Goal: Ask a question

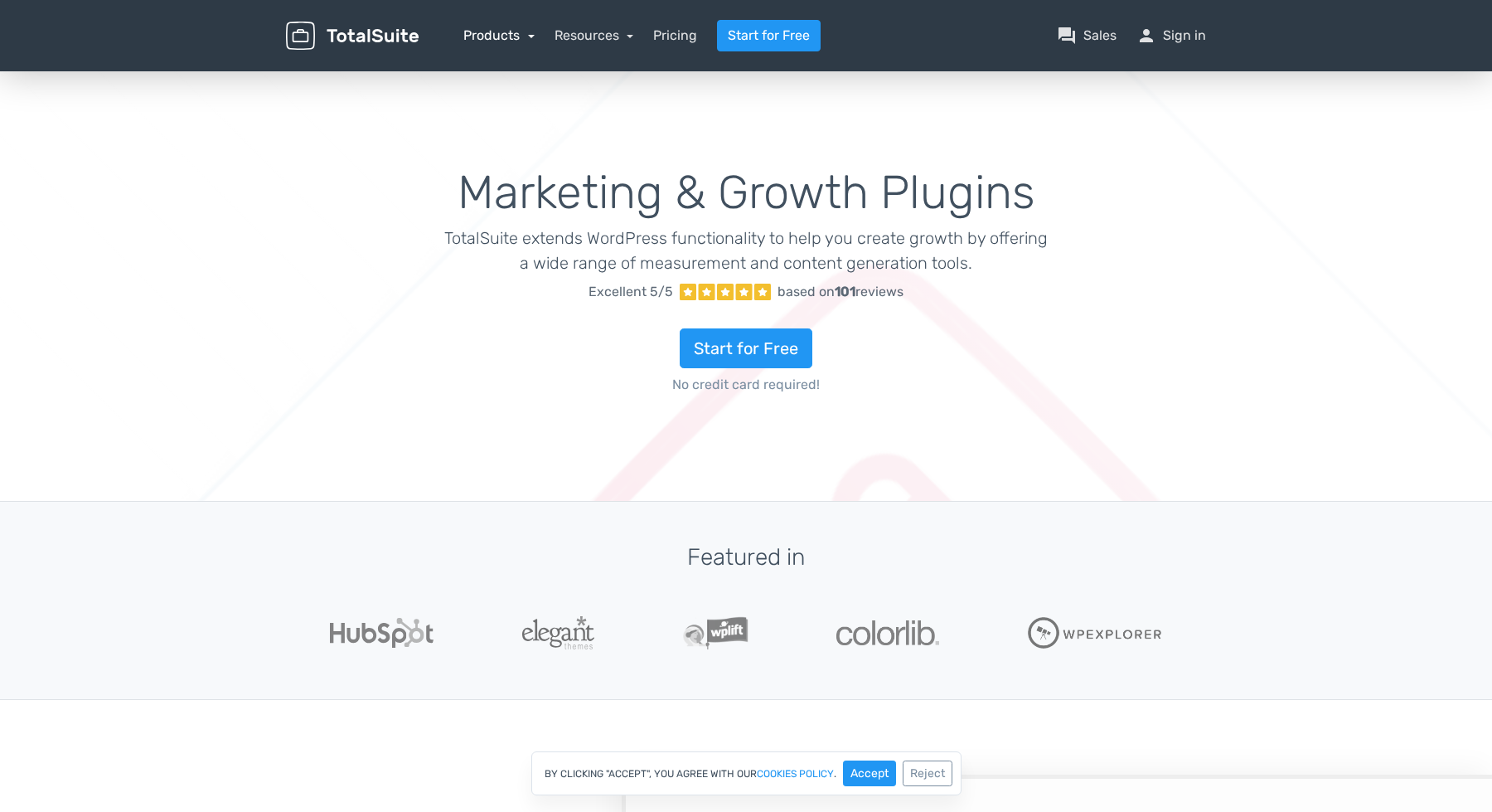
click at [502, 36] on link "Products" at bounding box center [499, 36] width 71 height 16
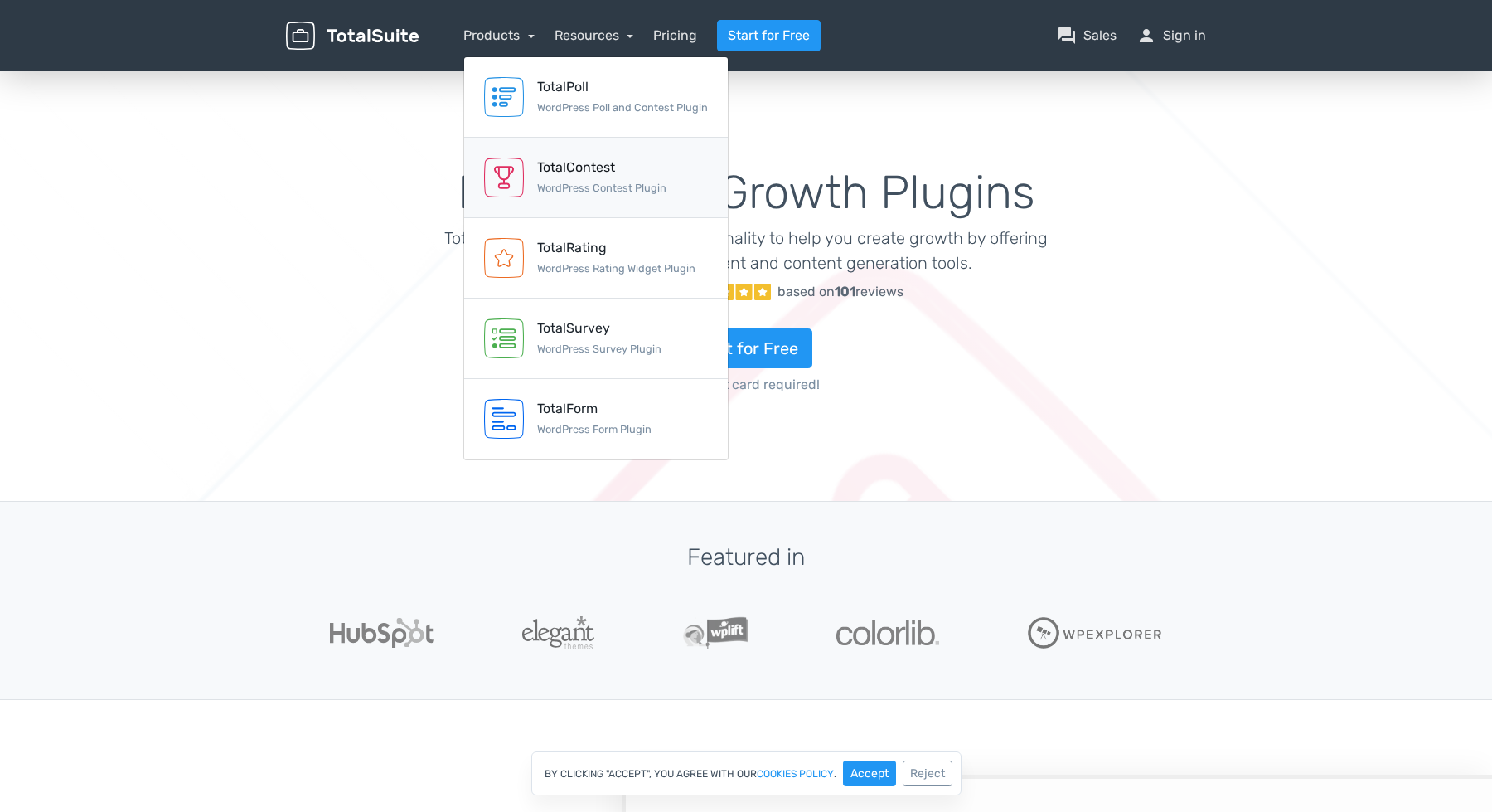
click at [606, 162] on div "TotalContest" at bounding box center [602, 167] width 129 height 20
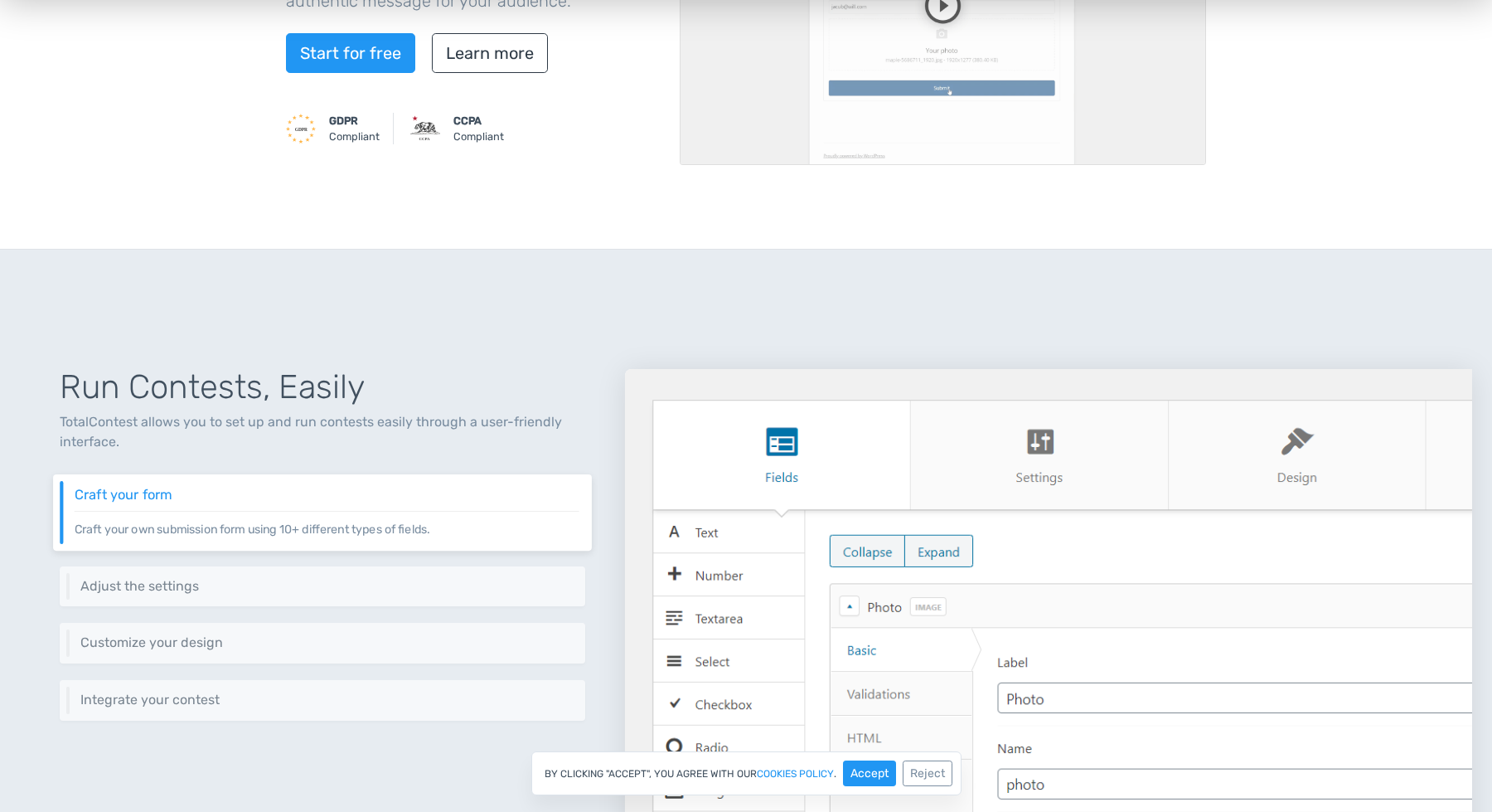
scroll to position [360, 0]
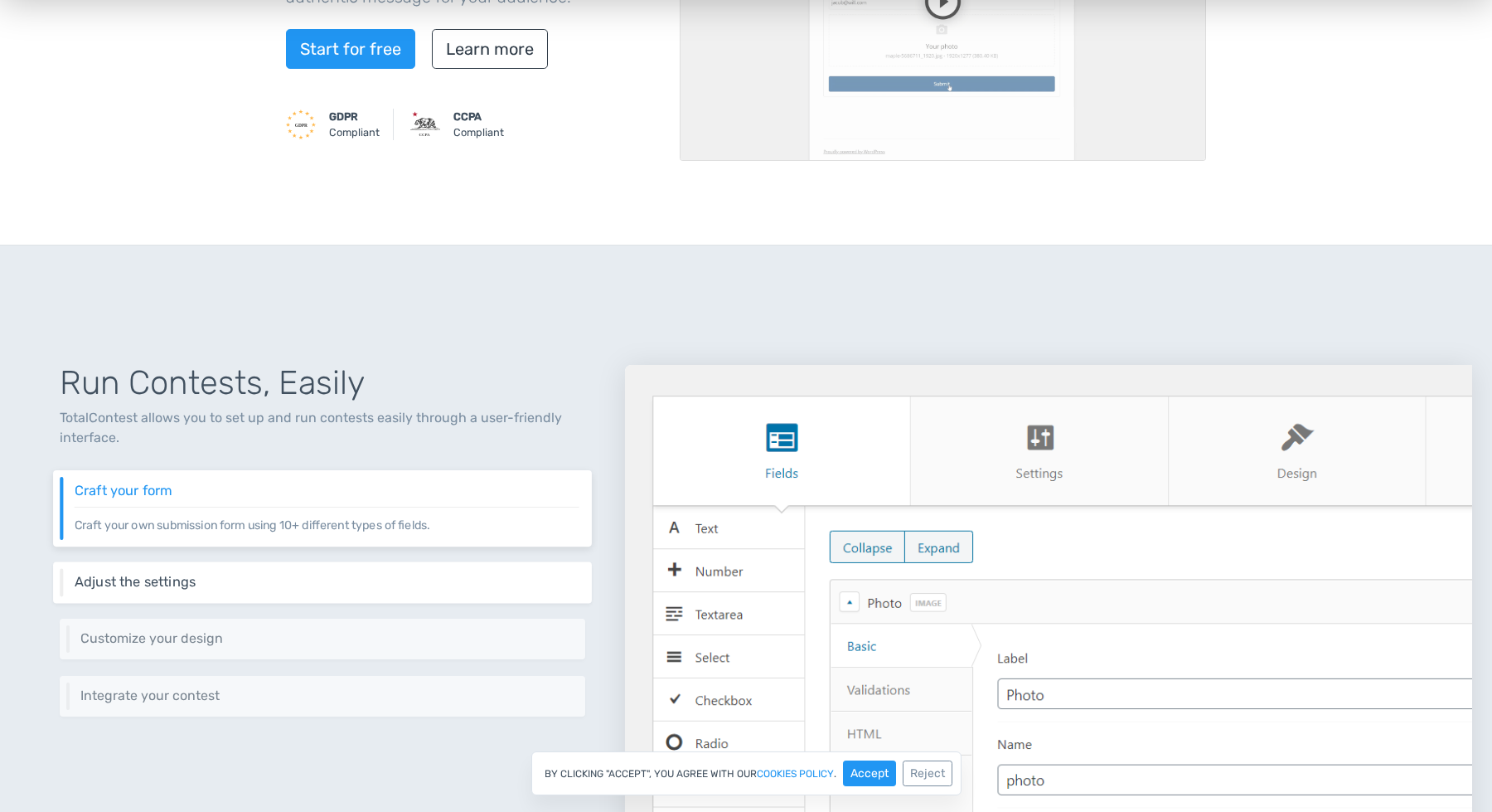
click at [341, 575] on h6 "Adjust the settings" at bounding box center [327, 582] width 505 height 15
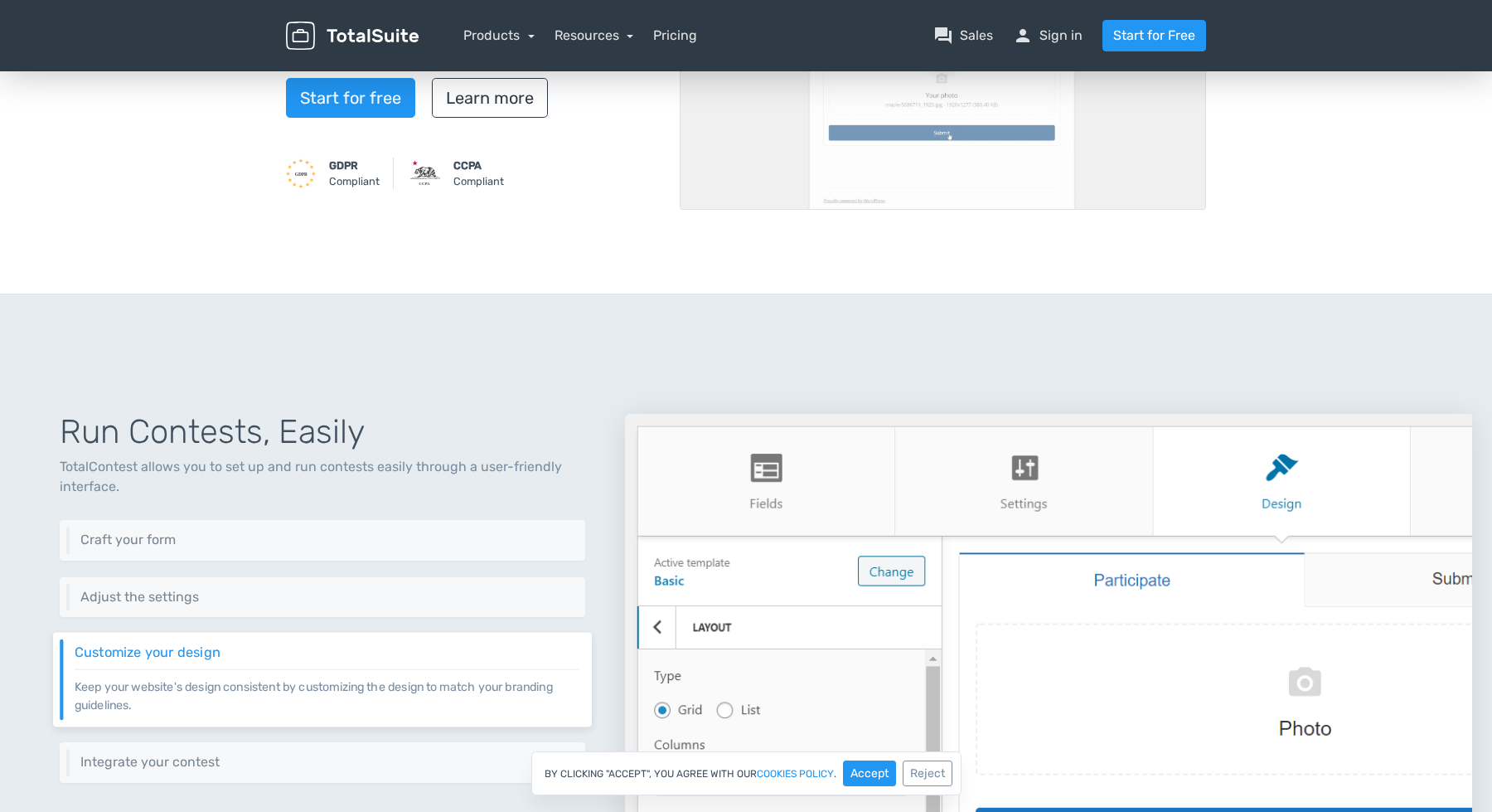
scroll to position [0, 0]
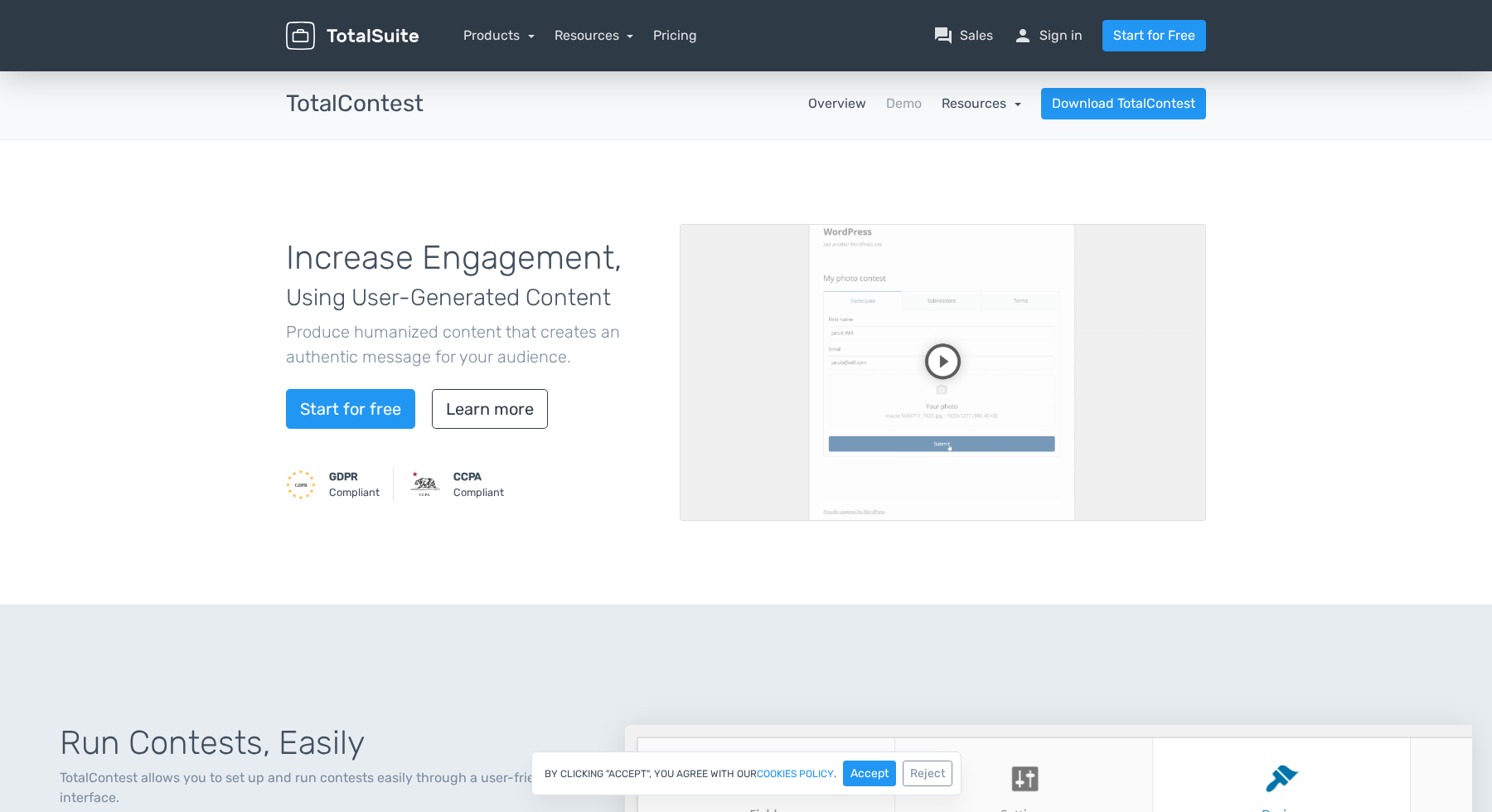
click at [988, 98] on link "Resources" at bounding box center [982, 103] width 80 height 16
click at [943, 143] on link "school Documentation" at bounding box center [943, 149] width 155 height 47
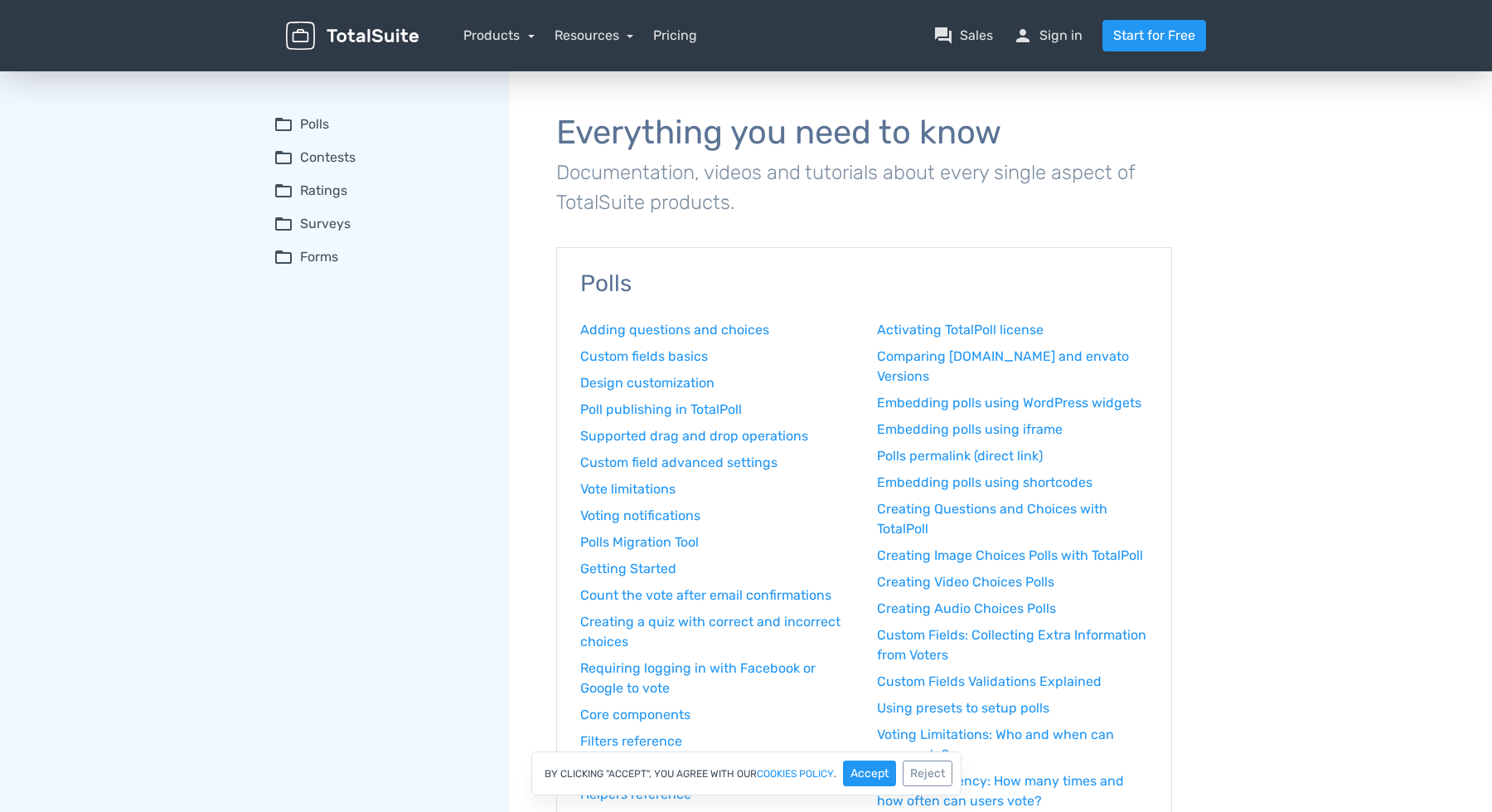
click at [961, 46] on nav "Products TotalPoll WordPress Poll and Contest Plugin TotalContest WordPress Con…" at bounding box center [824, 36] width 788 height 31
click at [974, 37] on link "question_answer Sales" at bounding box center [963, 36] width 60 height 20
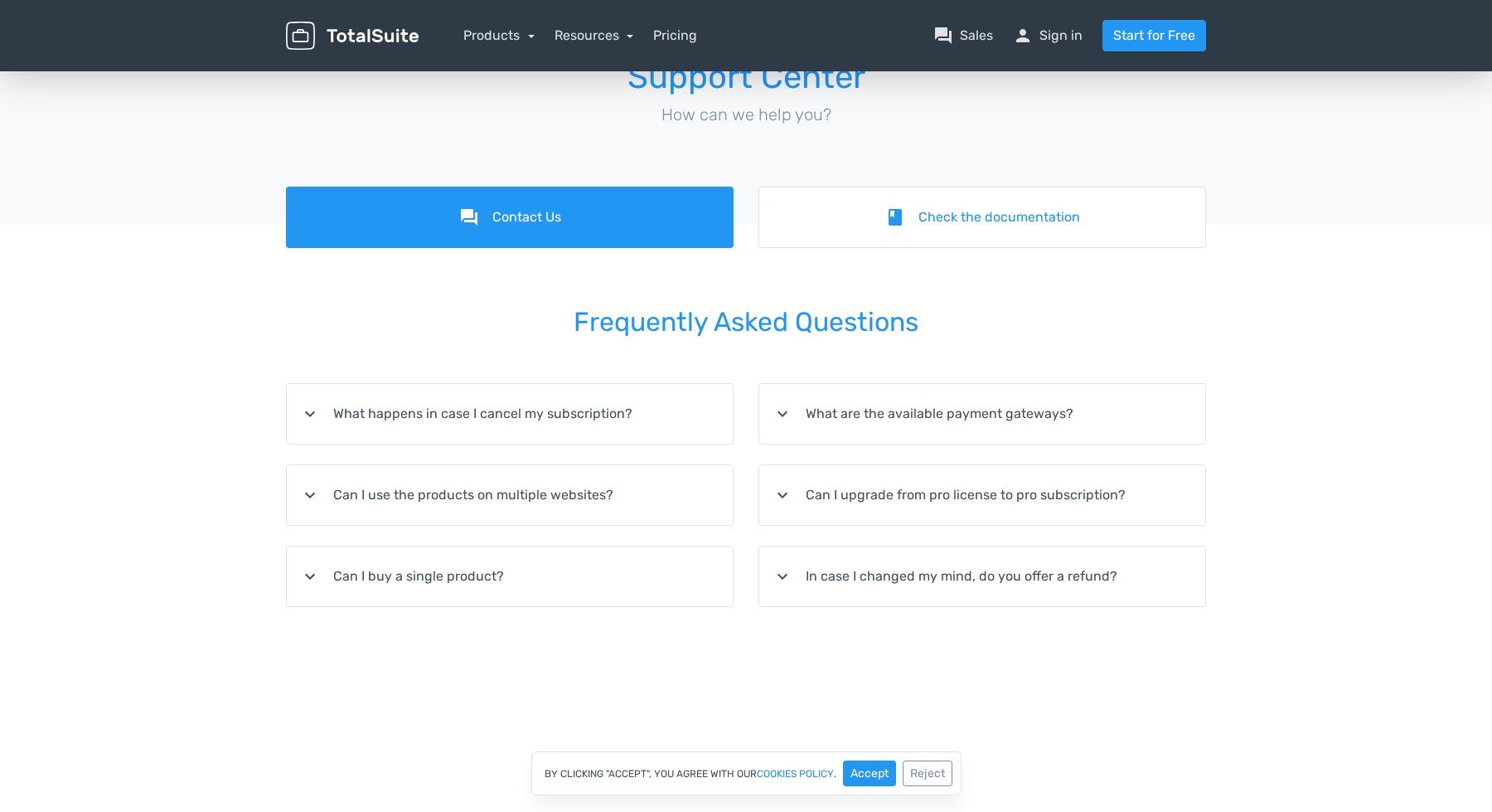
scroll to position [56, 0]
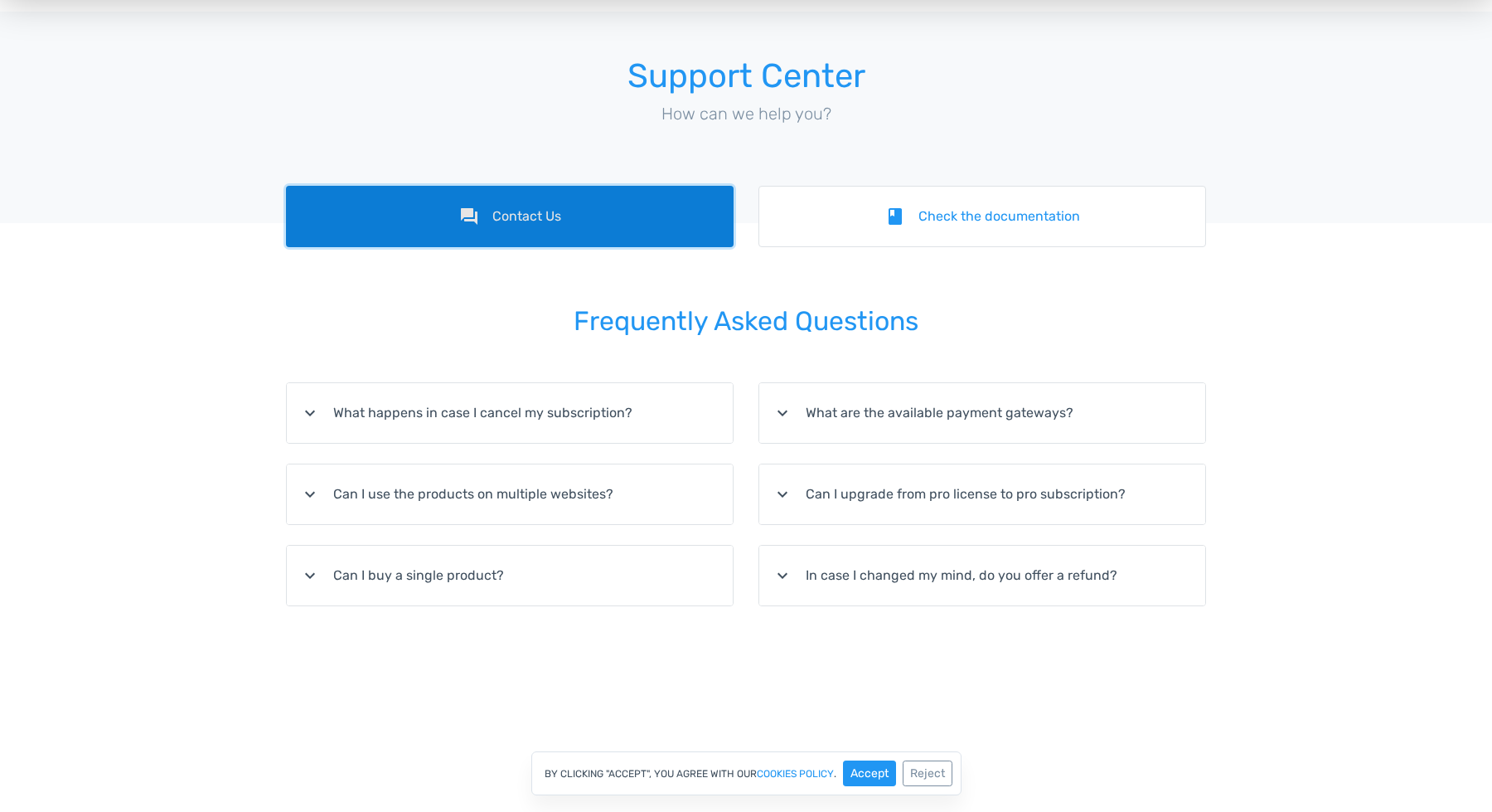
click at [584, 240] on link "forum Contact Us" at bounding box center [510, 216] width 448 height 62
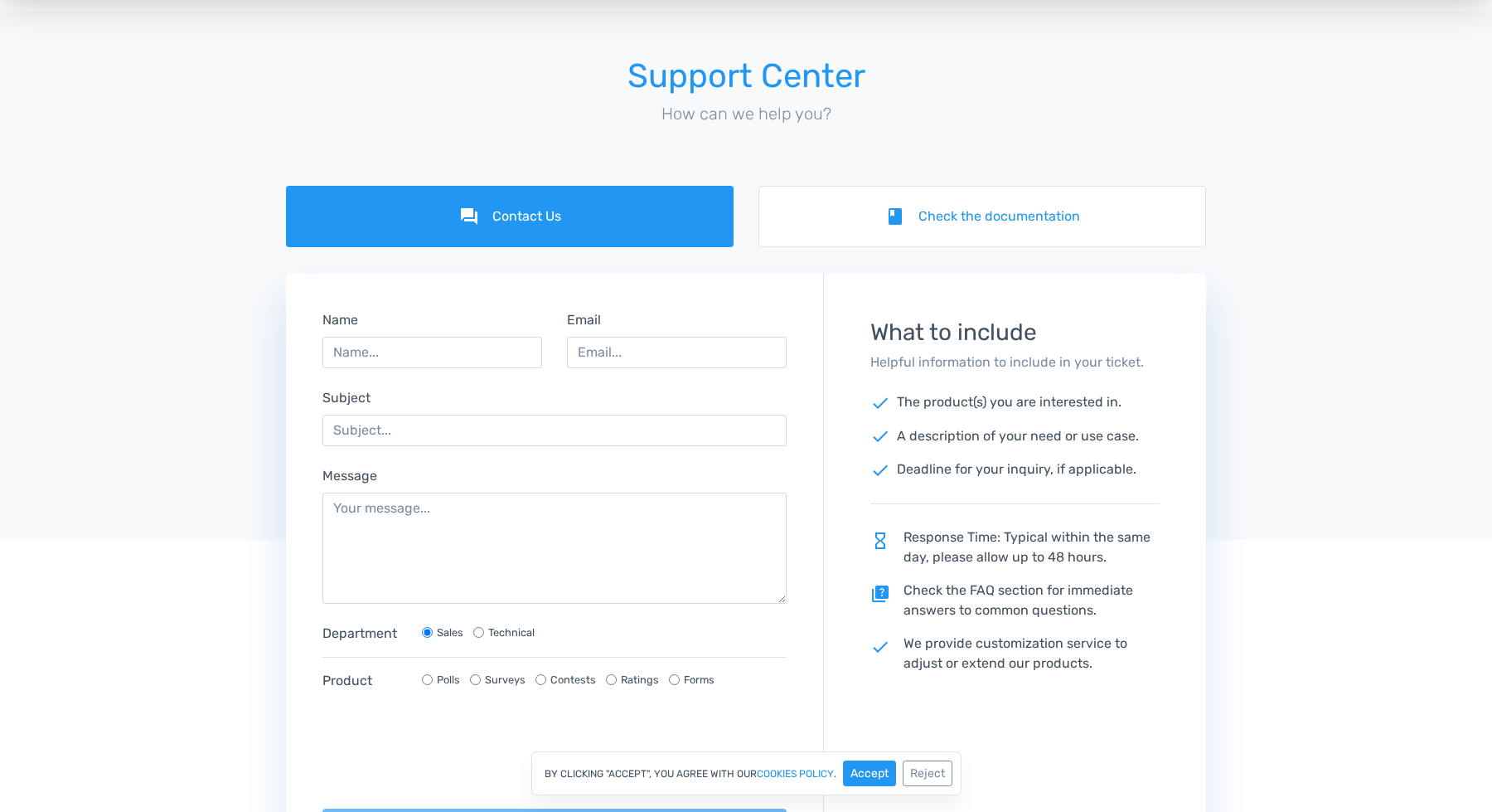
click at [513, 629] on label "Technical" at bounding box center [511, 632] width 46 height 16
click at [485, 629] on input "Technical" at bounding box center [479, 632] width 10 height 10
radio input "true"
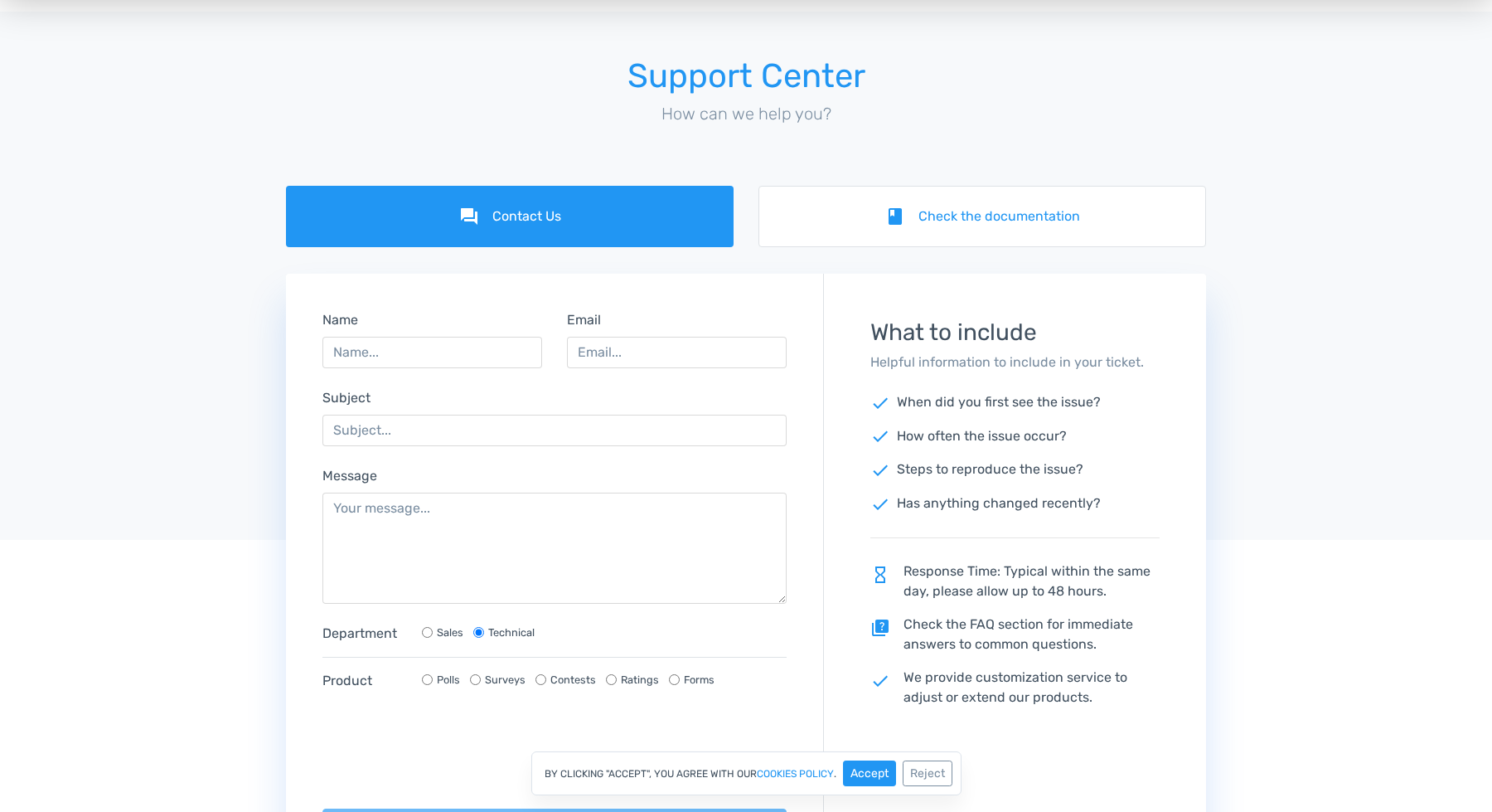
click at [435, 634] on div "Sales" at bounding box center [443, 632] width 42 height 16
click at [430, 630] on input "Sales" at bounding box center [427, 632] width 10 height 10
radio input "true"
radio input "false"
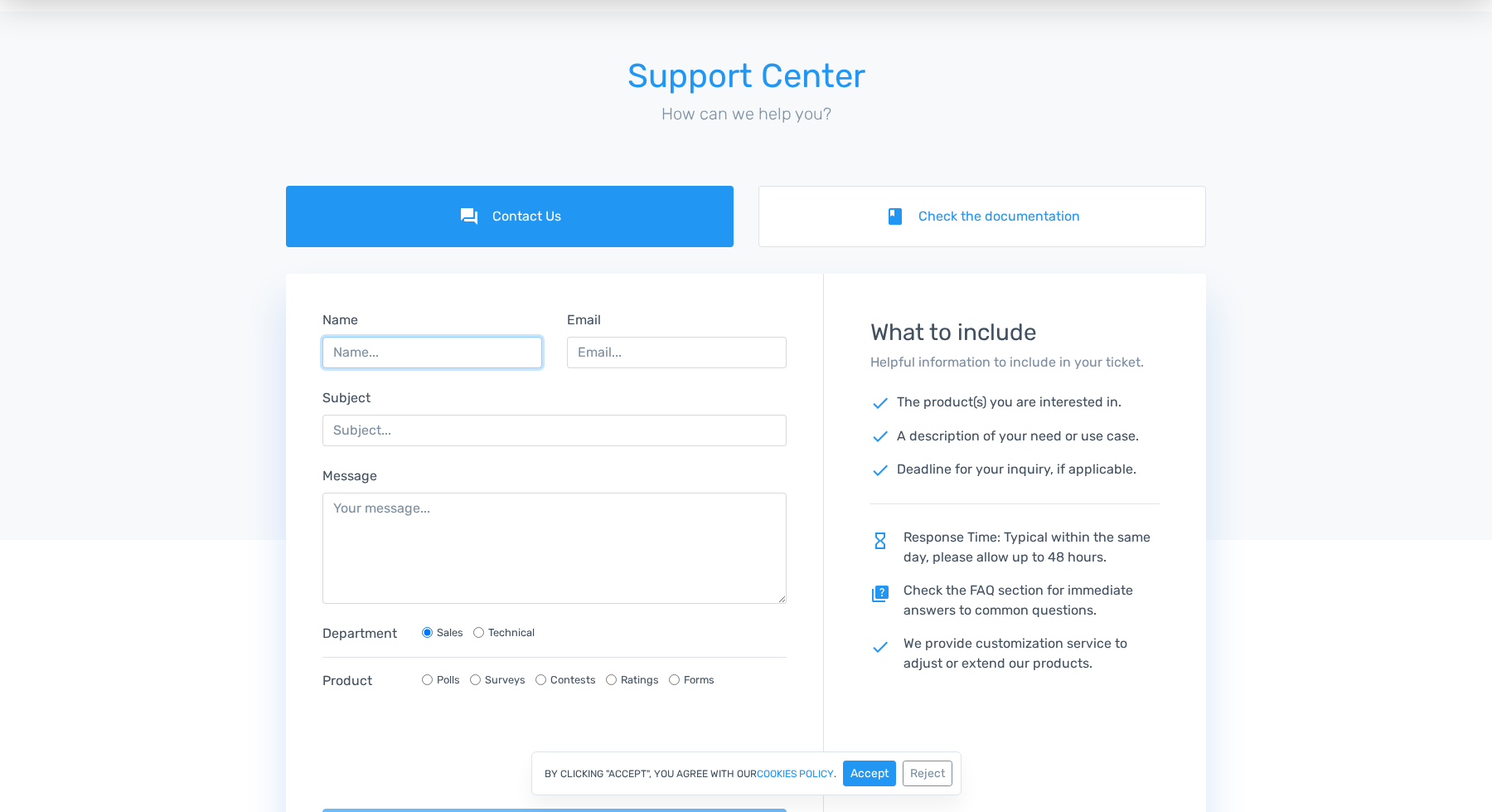
click at [400, 357] on input "Name" at bounding box center [432, 353] width 220 height 31
type input "Angelika"
type input "[EMAIL_ADDRESS][DOMAIN_NAME]"
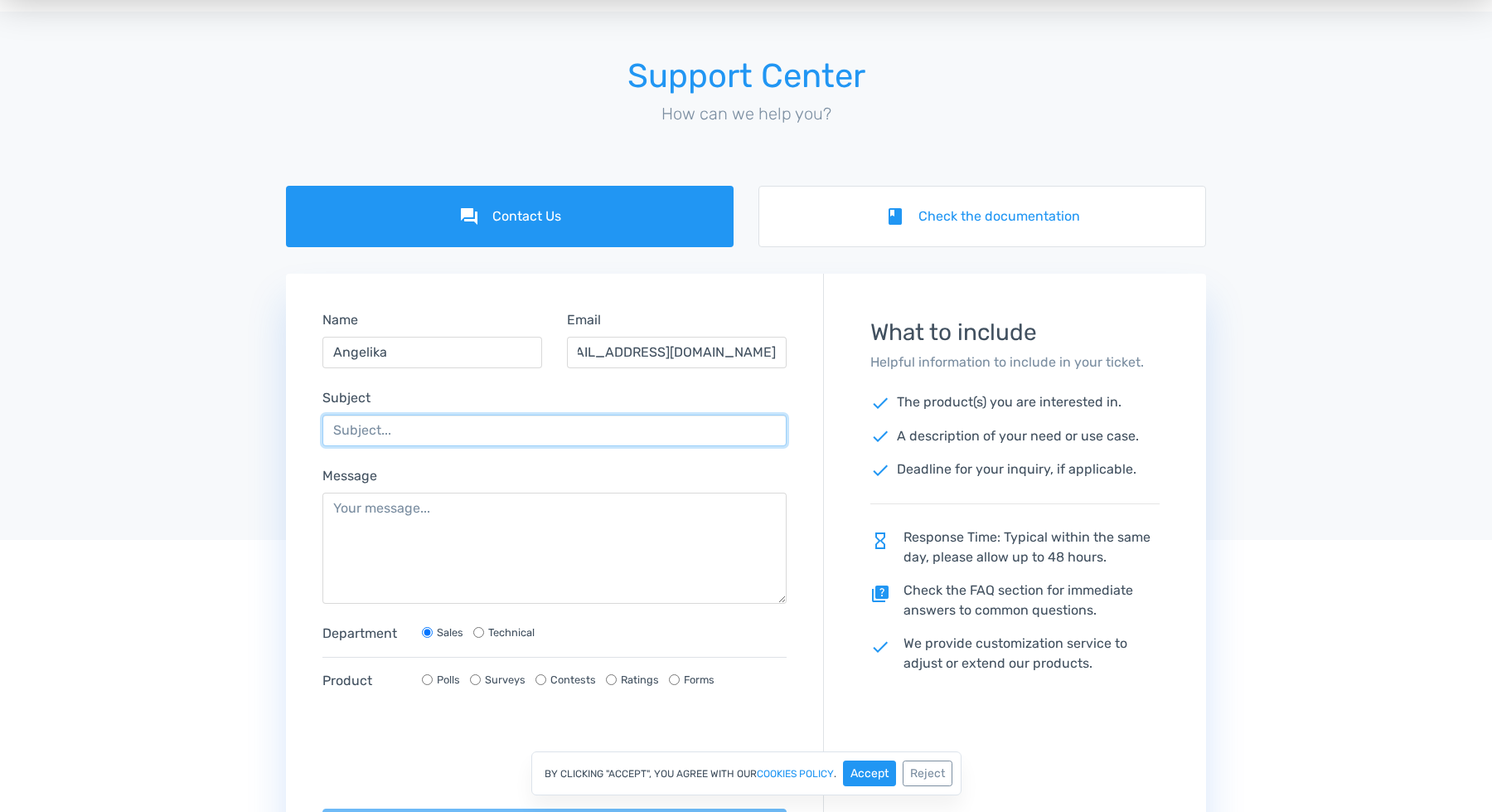
click at [369, 427] on input "Subject" at bounding box center [554, 430] width 465 height 31
type input "Inquiry about Criteas for Judging"
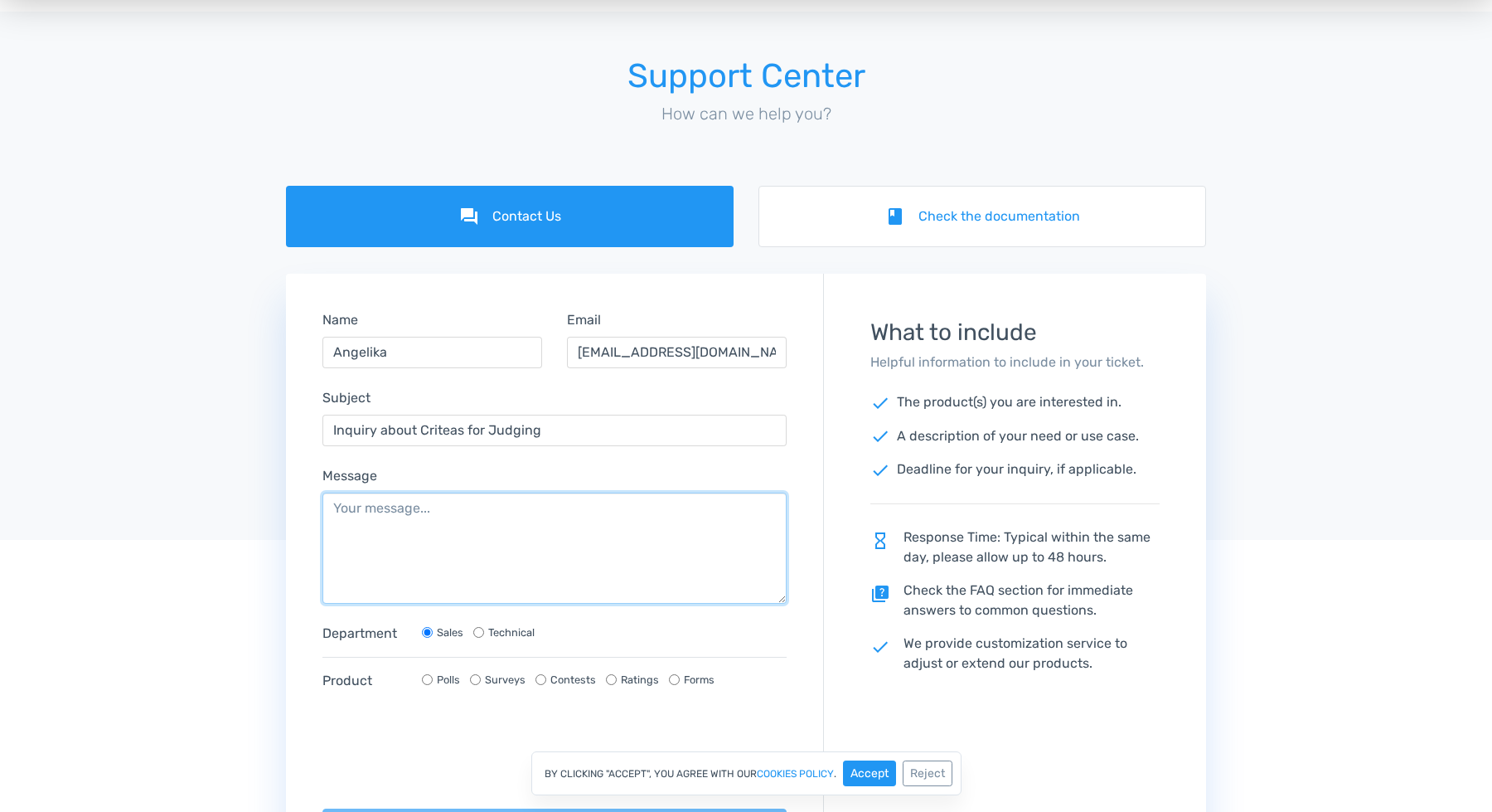
click at [388, 517] on textarea "Message" at bounding box center [554, 548] width 465 height 111
click at [485, 511] on textarea "Is there a setting where i can add criteria for judging?" at bounding box center [554, 548] width 465 height 111
click at [676, 494] on textarea "Is there a setting where I can add criteria for judging?" at bounding box center [554, 548] width 465 height 111
click at [686, 514] on textarea "Is there a setting where I can add criteria for judging?" at bounding box center [554, 548] width 465 height 111
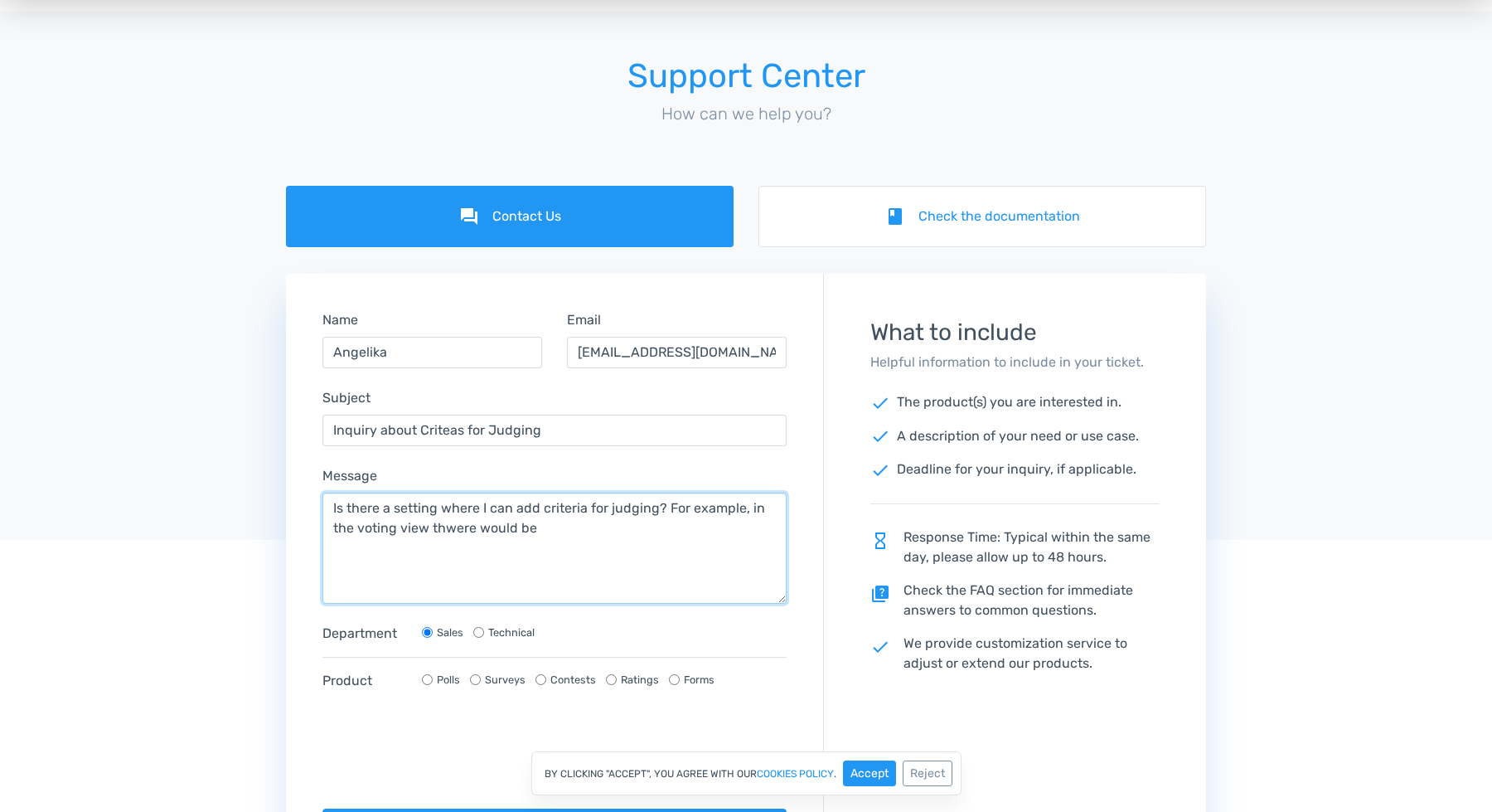
click at [447, 538] on textarea "Is there a setting where I can add criteria for judging? For example, in the vo…" at bounding box center [554, 548] width 465 height 111
click at [559, 538] on textarea "Is there a setting where I can add criteria for judging? For example, in the vo…" at bounding box center [554, 548] width 465 height 111
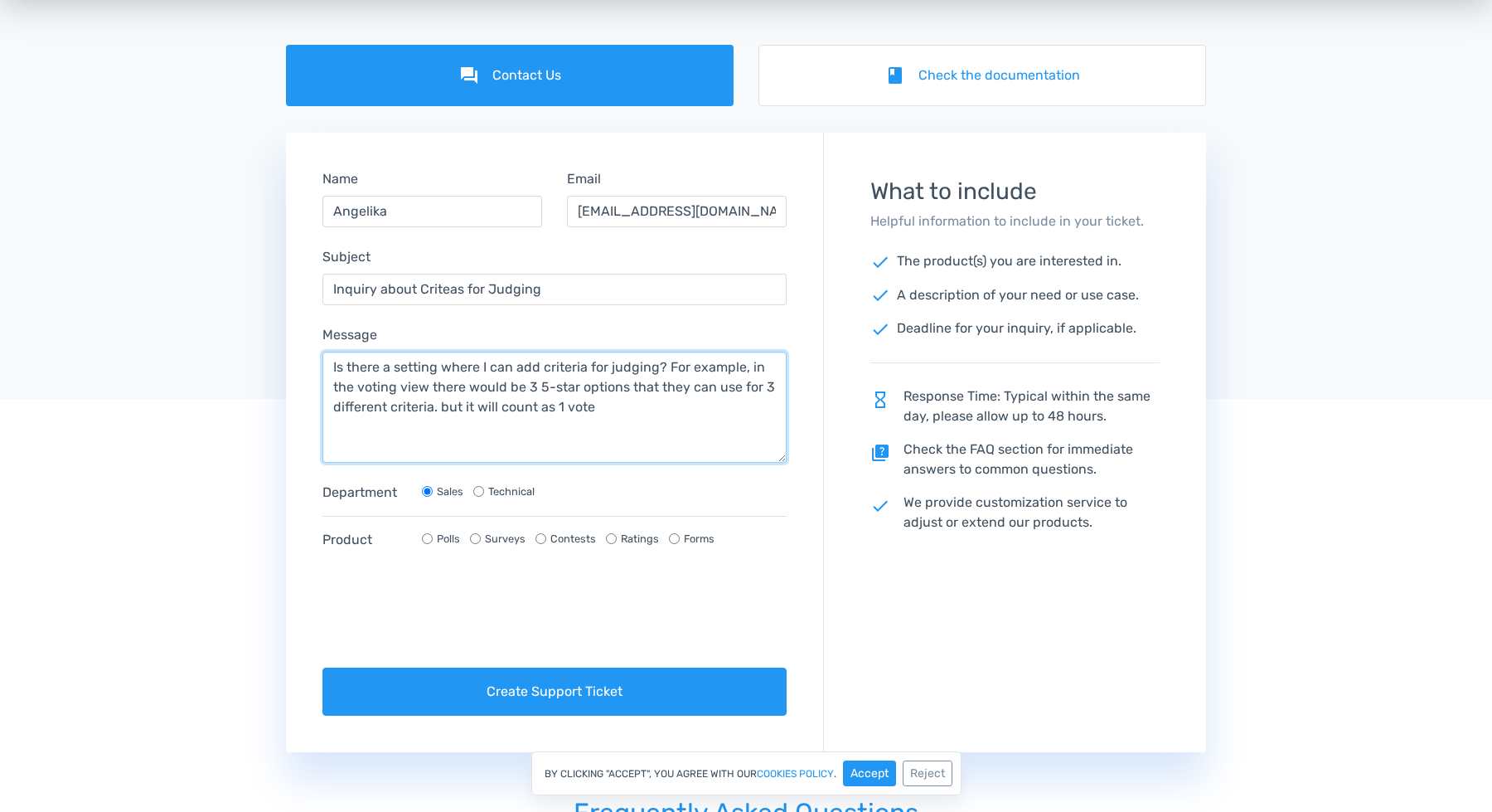
scroll to position [208, 0]
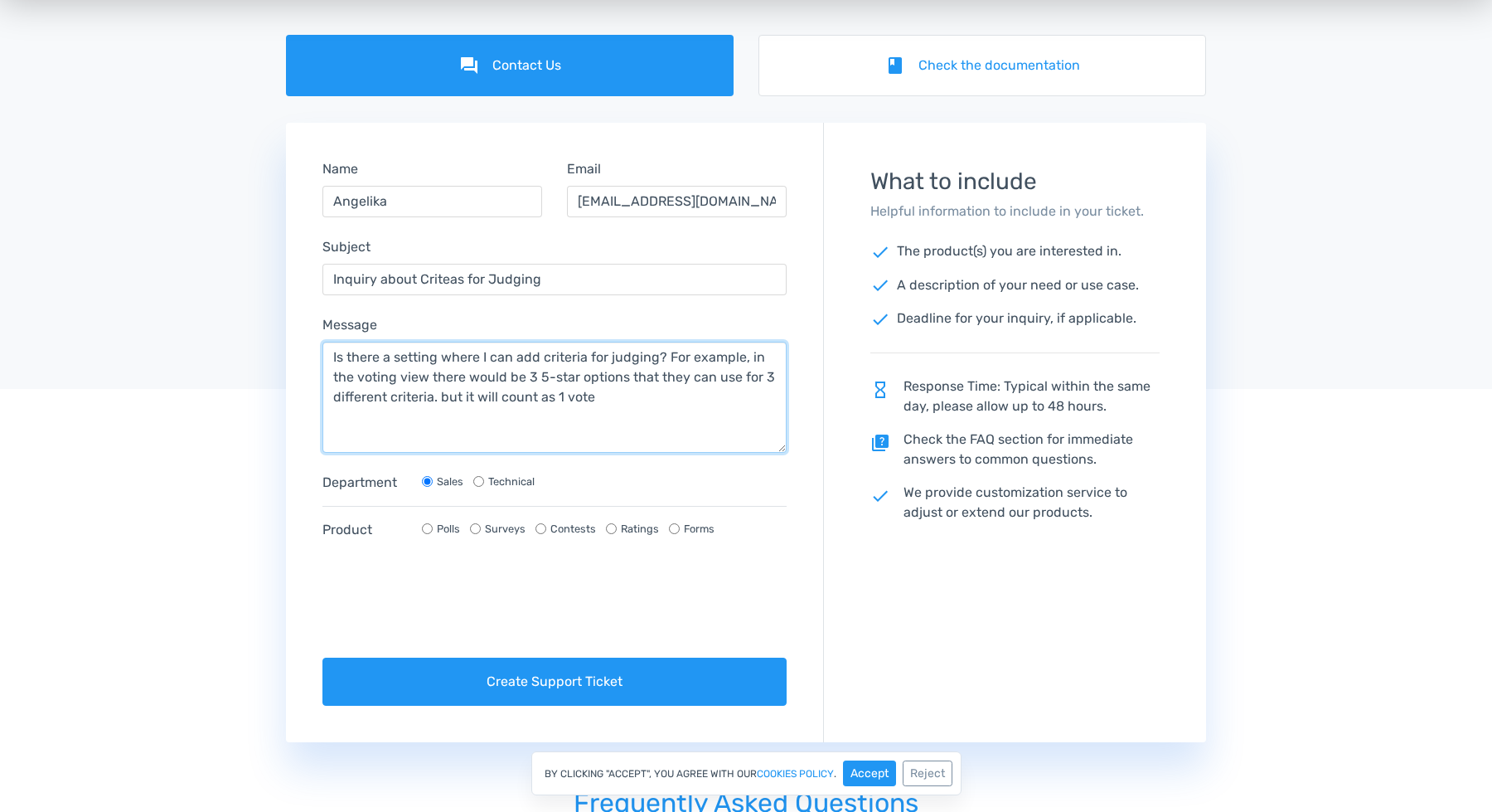
type textarea "Is there a setting where I can add criteria for judging? For example, in the vo…"
click at [545, 531] on input "Contests" at bounding box center [541, 528] width 10 height 10
radio input "true"
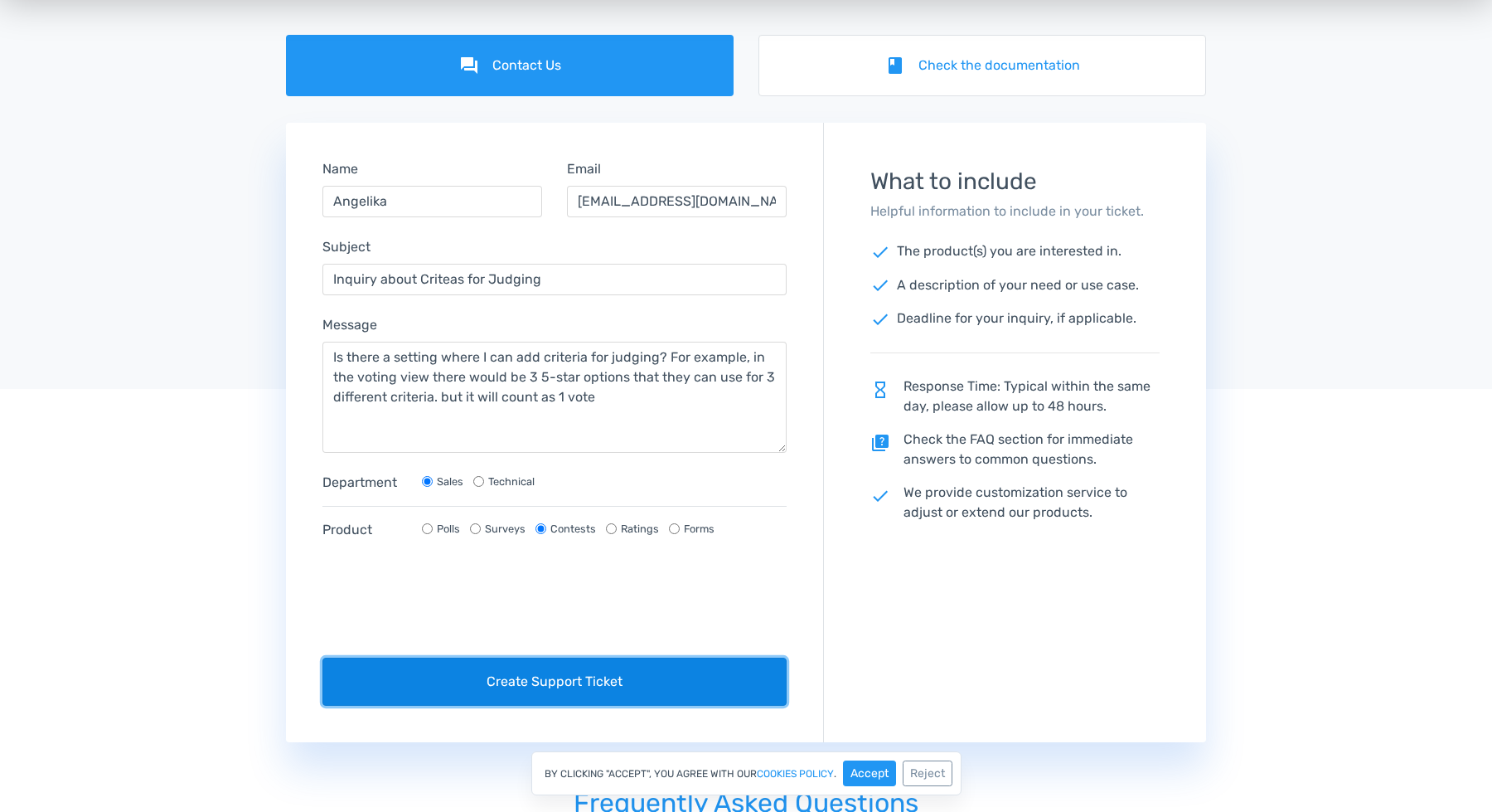
click at [448, 683] on button "Create Support Ticket" at bounding box center [554, 681] width 465 height 48
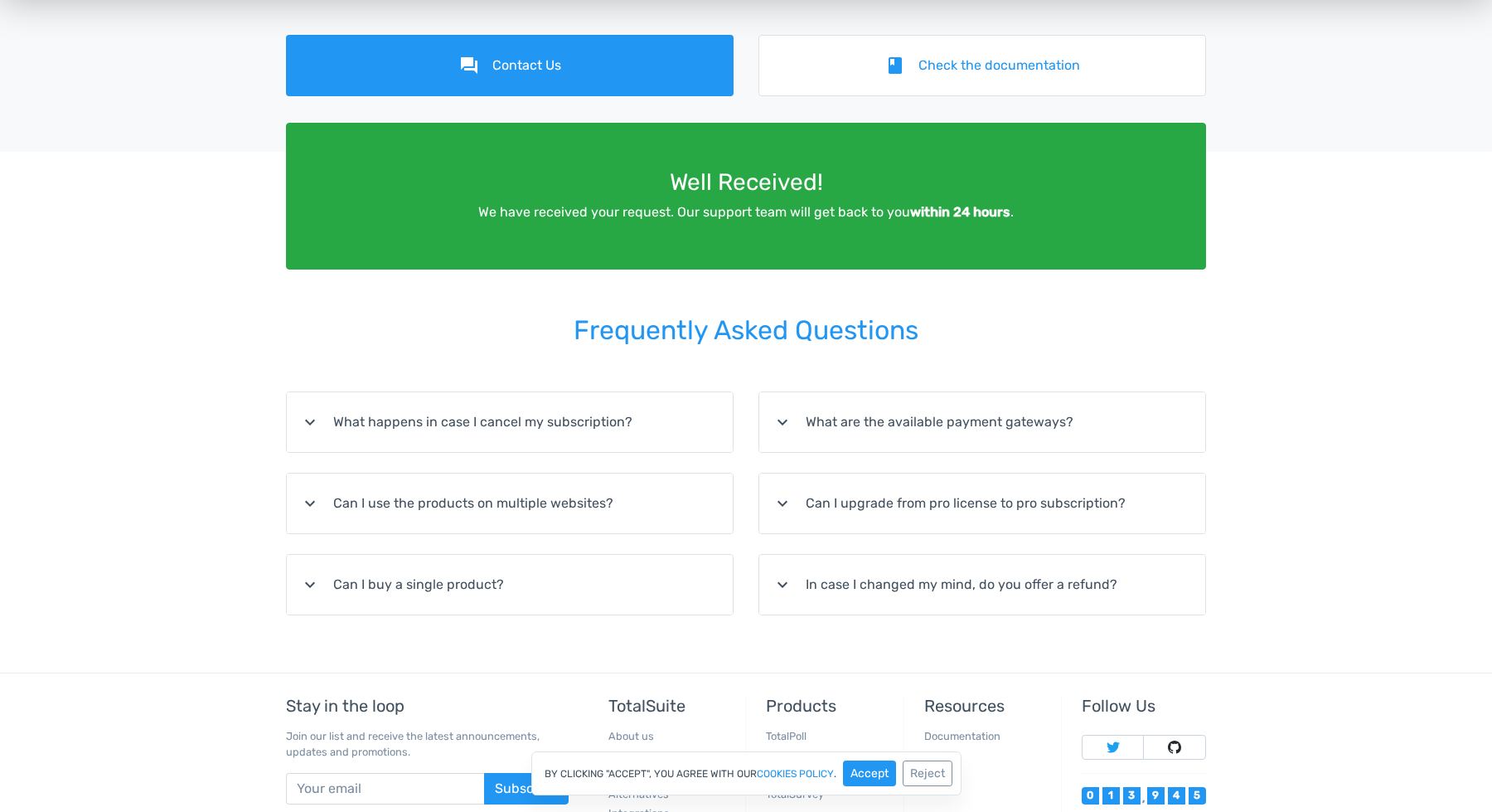
click at [484, 503] on summary "expand_more Can I use the products on multiple websites?" at bounding box center [510, 503] width 446 height 60
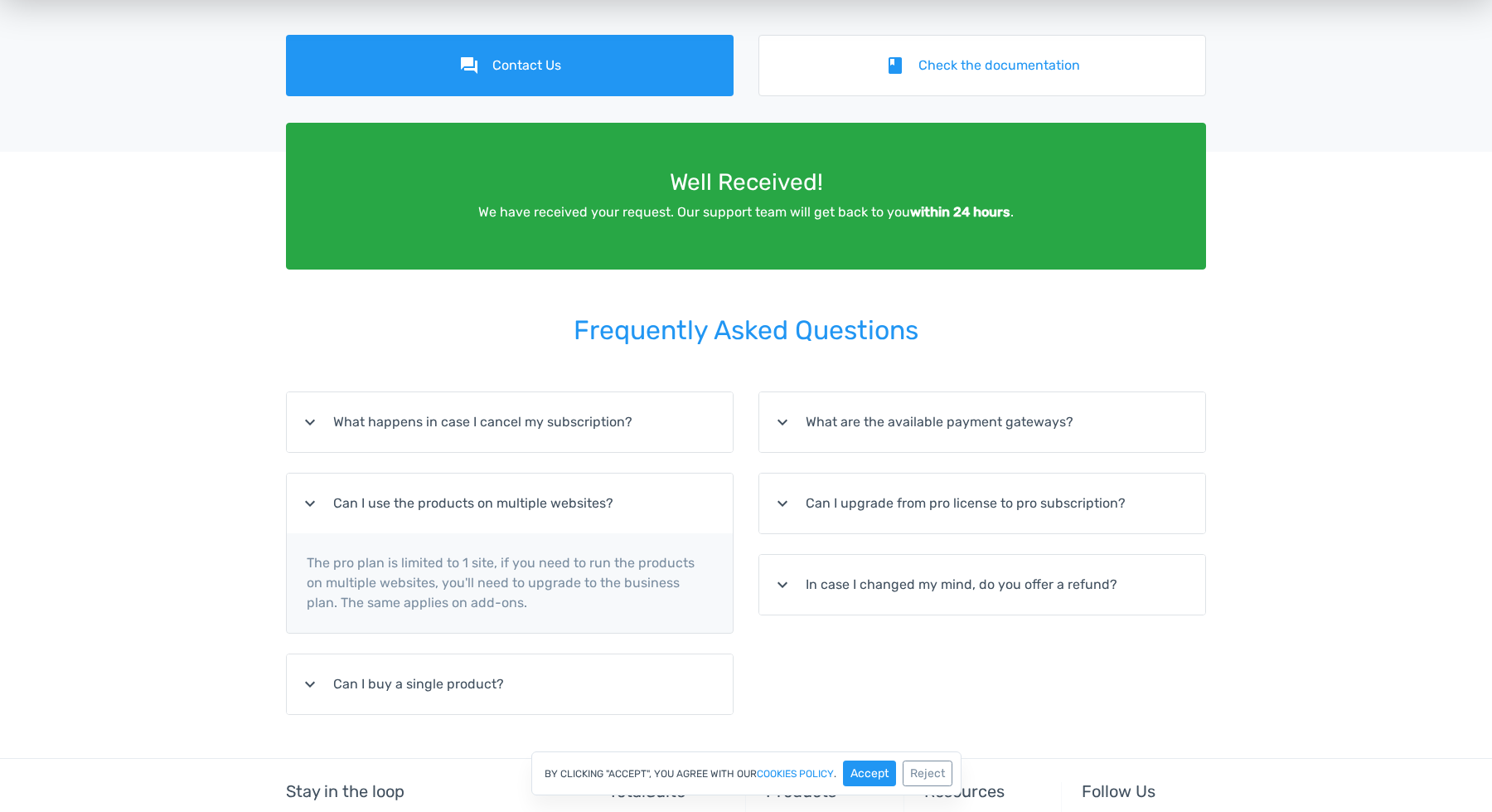
click at [491, 563] on p "The pro plan is limited to 1 site, if you need to run the products on multiple …" at bounding box center [510, 583] width 446 height 100
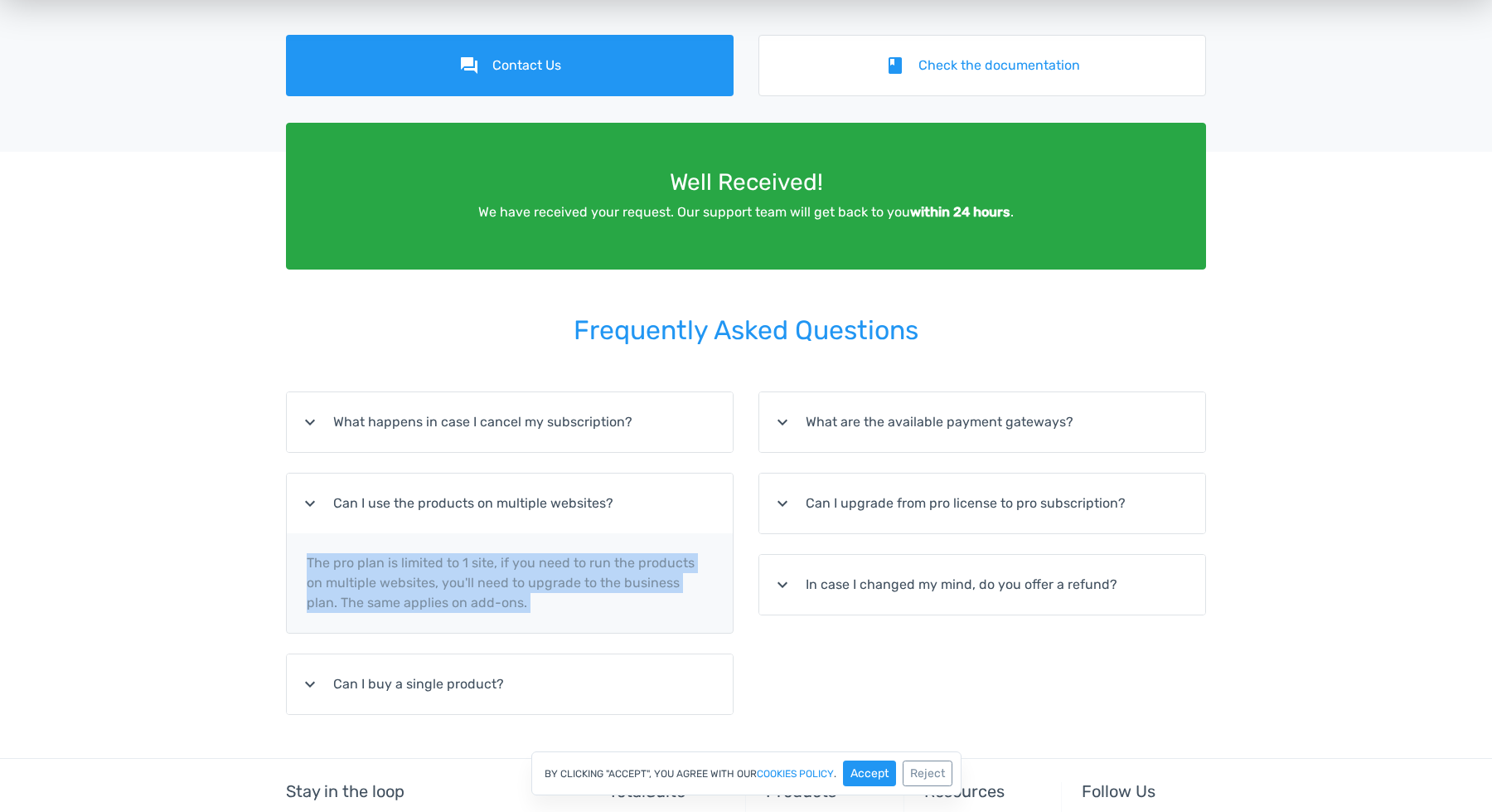
click at [491, 563] on p "The pro plan is limited to 1 site, if you need to run the products on multiple …" at bounding box center [510, 583] width 446 height 100
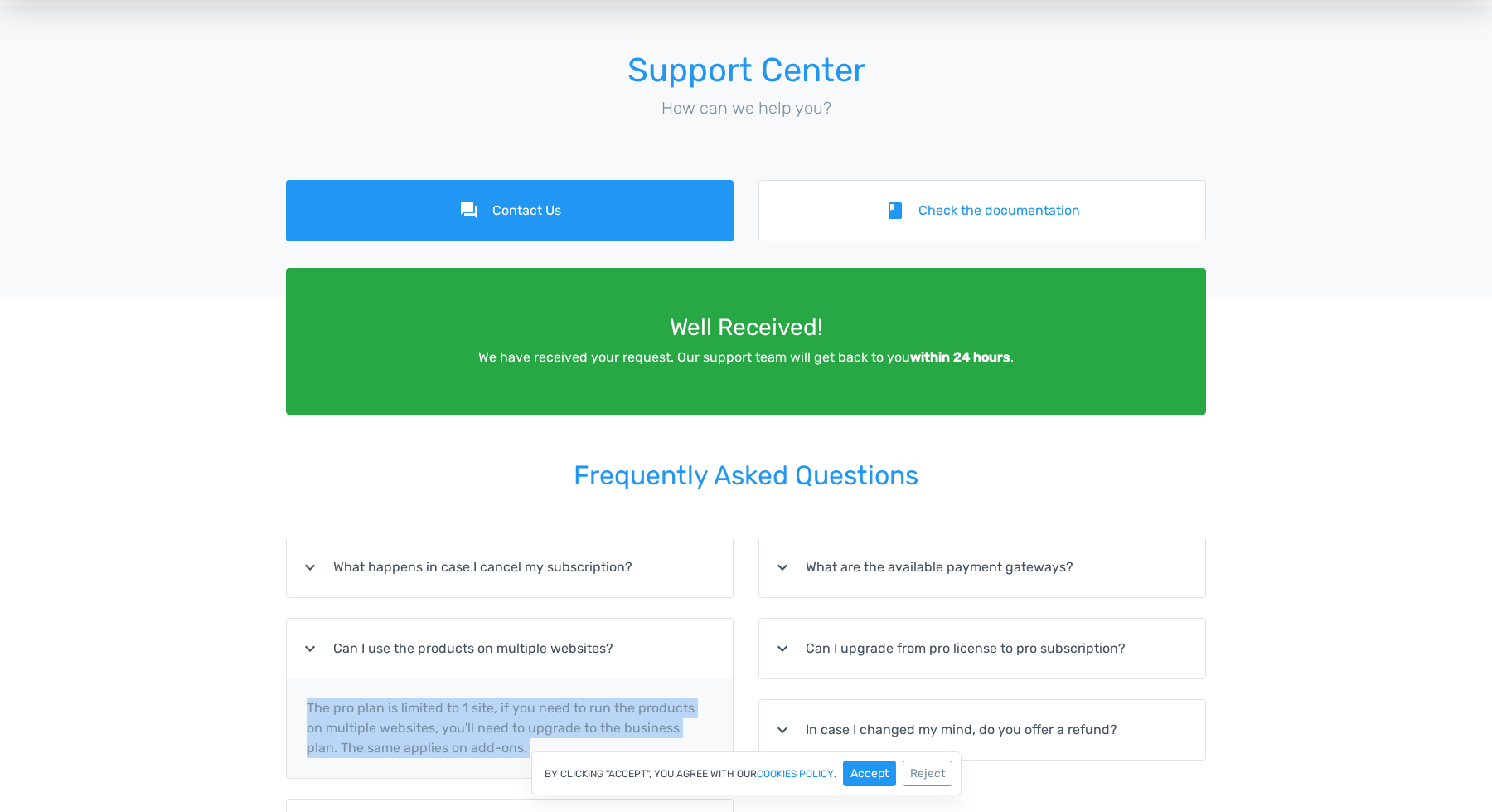
scroll to position [27, 0]
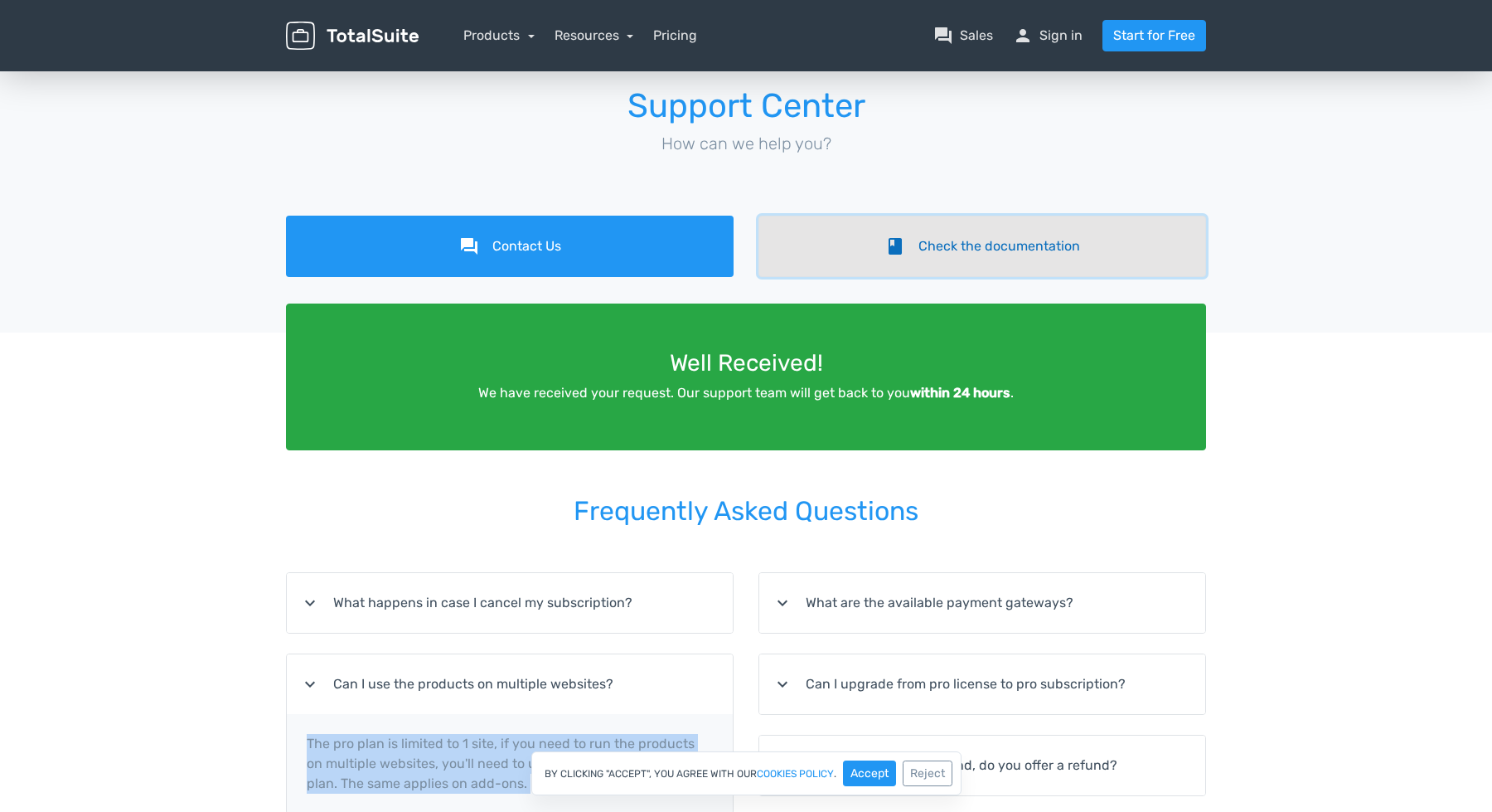
click at [842, 247] on link "book Check the documentation" at bounding box center [983, 246] width 448 height 62
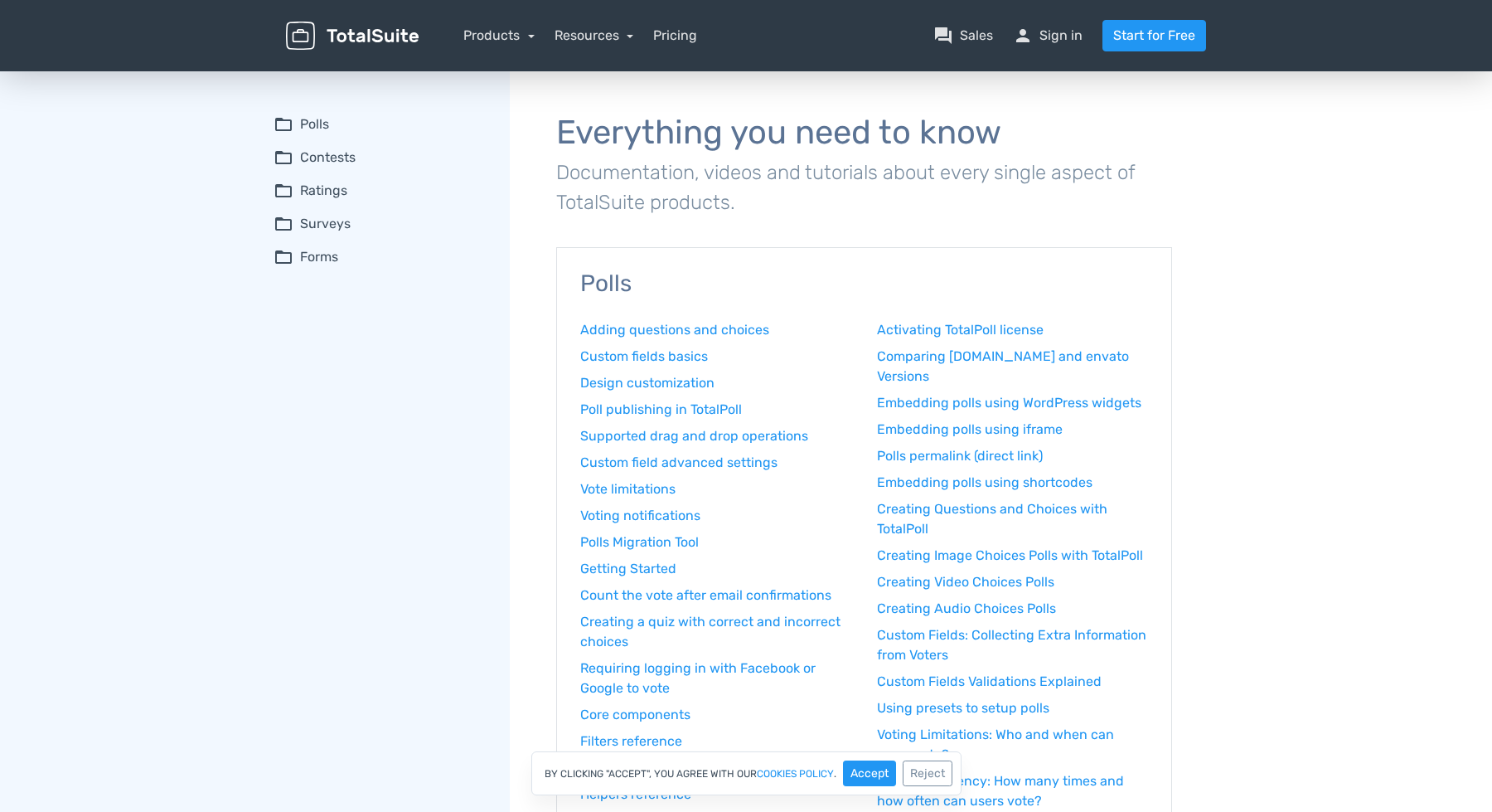
click at [327, 160] on summary "folder_open Contests" at bounding box center [380, 157] width 213 height 20
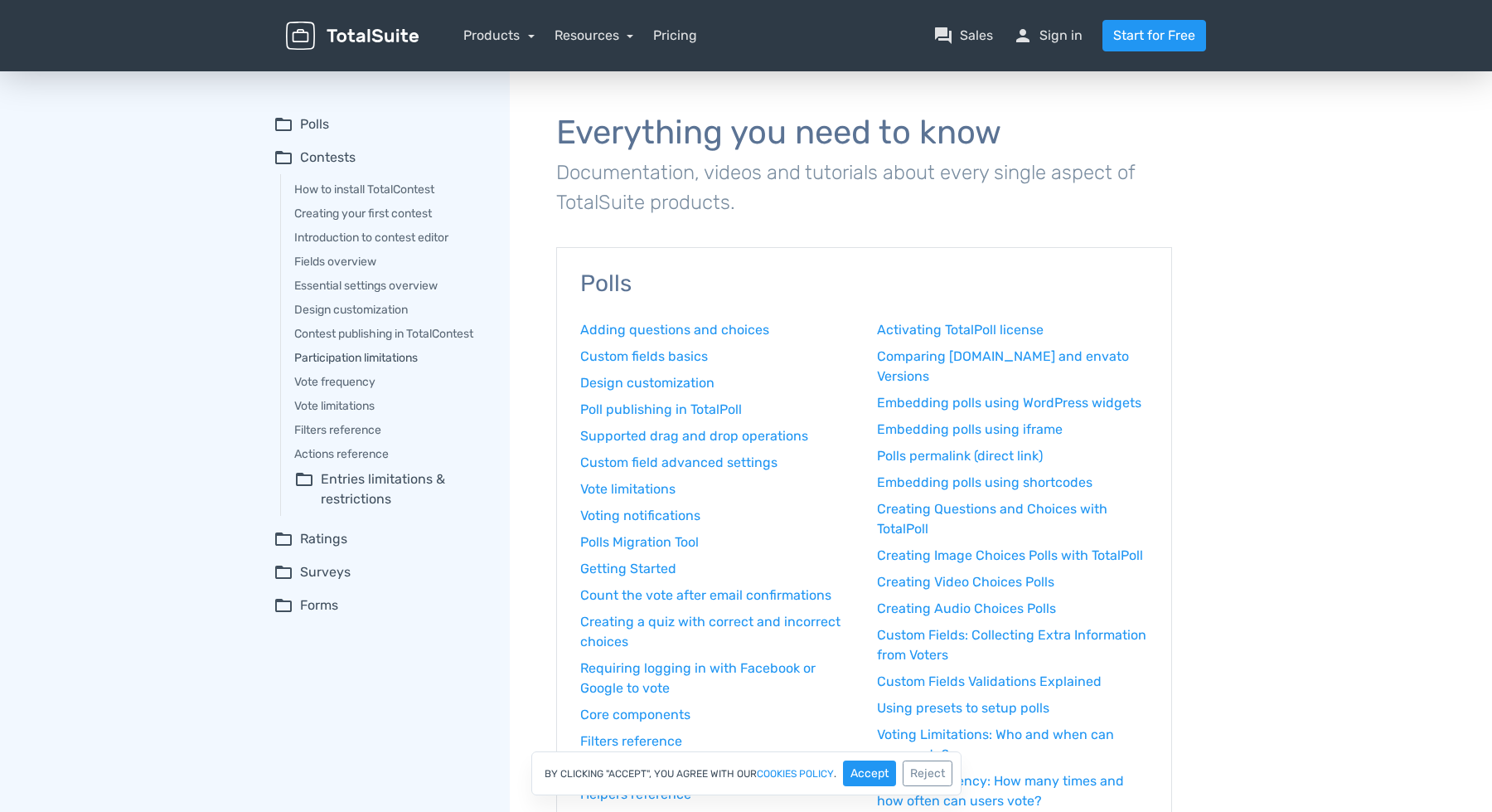
click at [339, 360] on link "Participation limitations" at bounding box center [390, 358] width 192 height 17
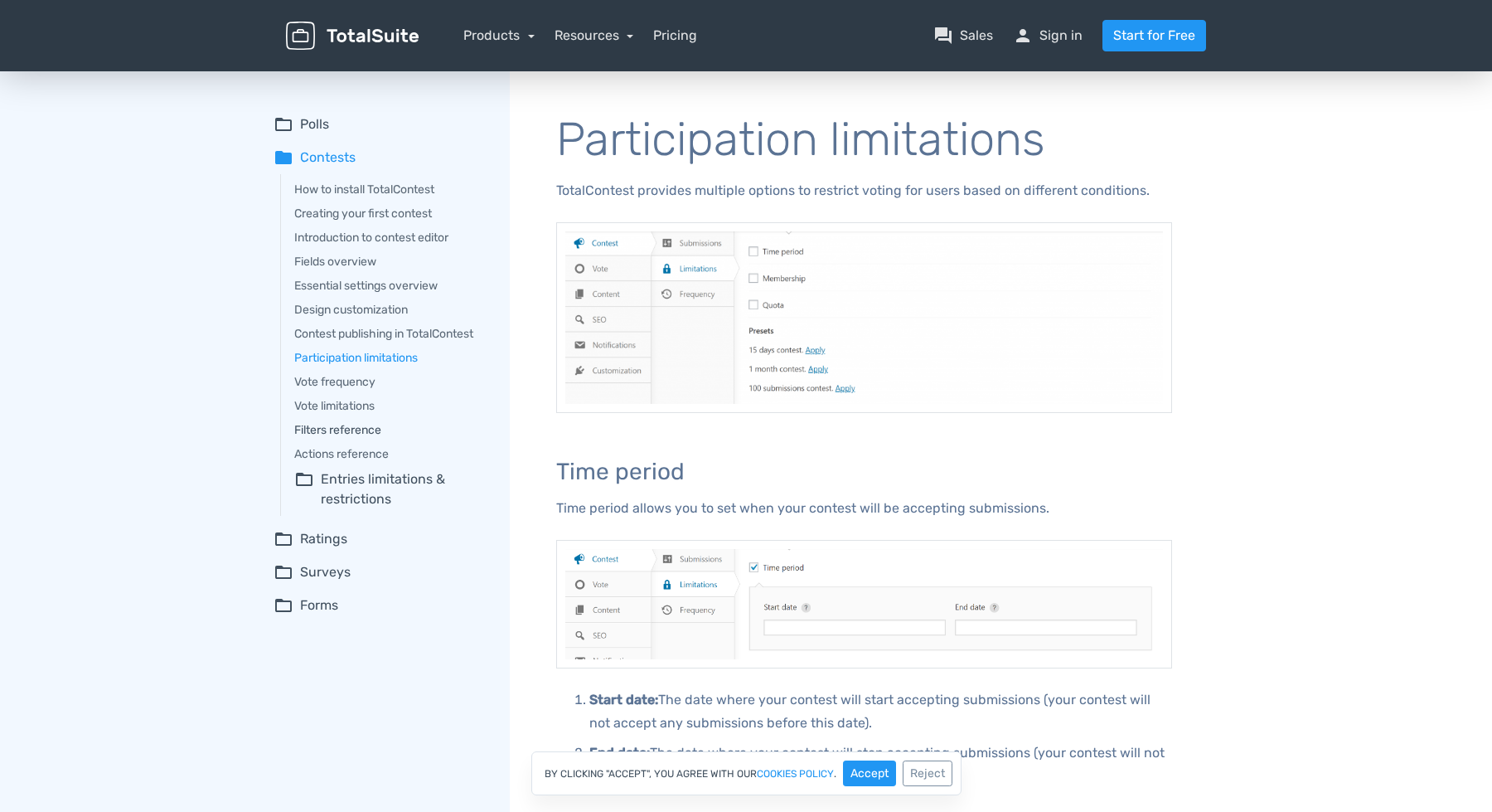
click at [323, 428] on link "Filters reference" at bounding box center [390, 430] width 192 height 17
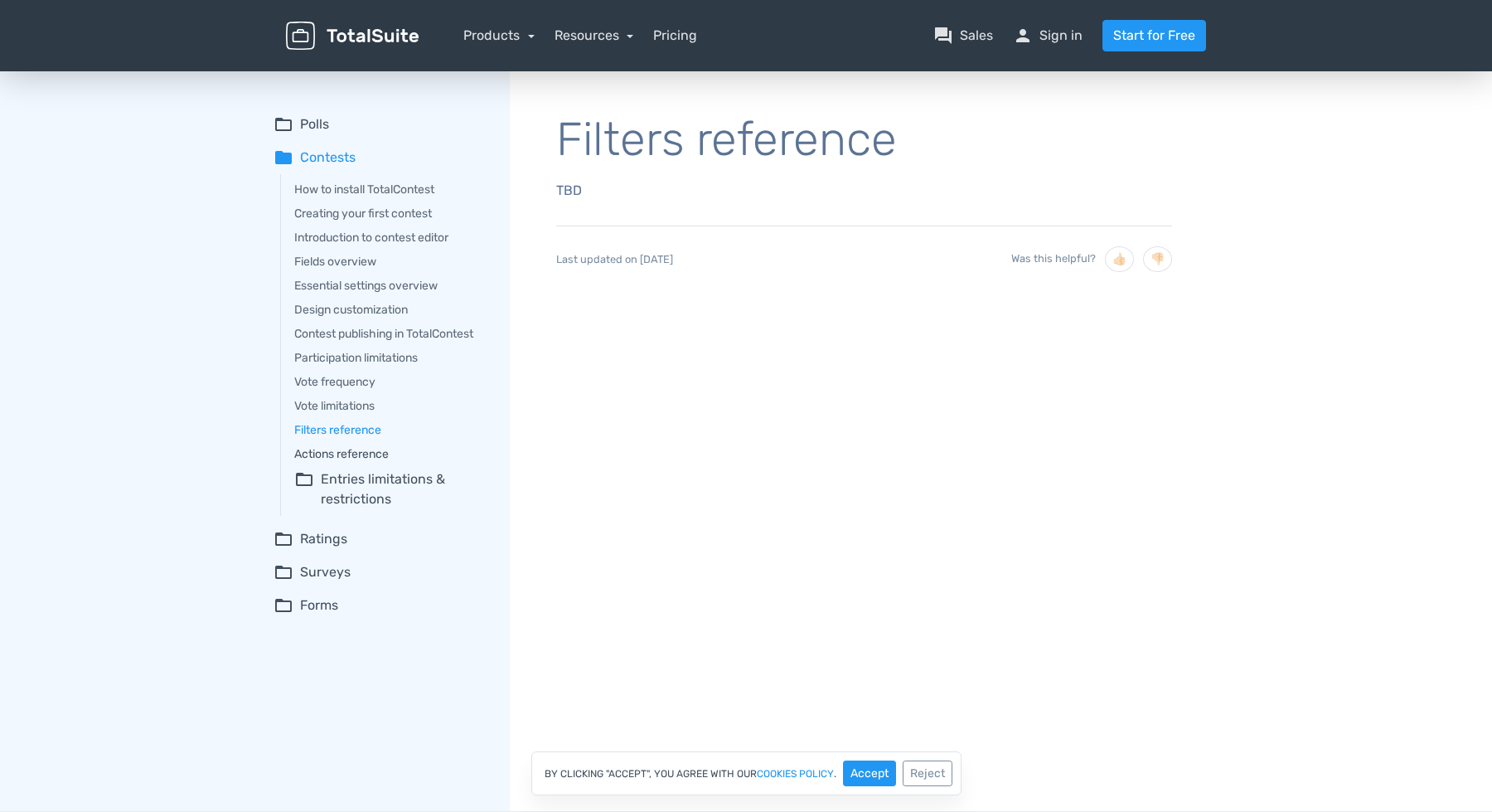
click at [327, 454] on link "Actions reference" at bounding box center [390, 454] width 192 height 17
click at [333, 479] on summary "folder_open Entries limitations & restrictions" at bounding box center [390, 489] width 192 height 40
click at [335, 525] on link "Participation frequency" at bounding box center [401, 531] width 172 height 17
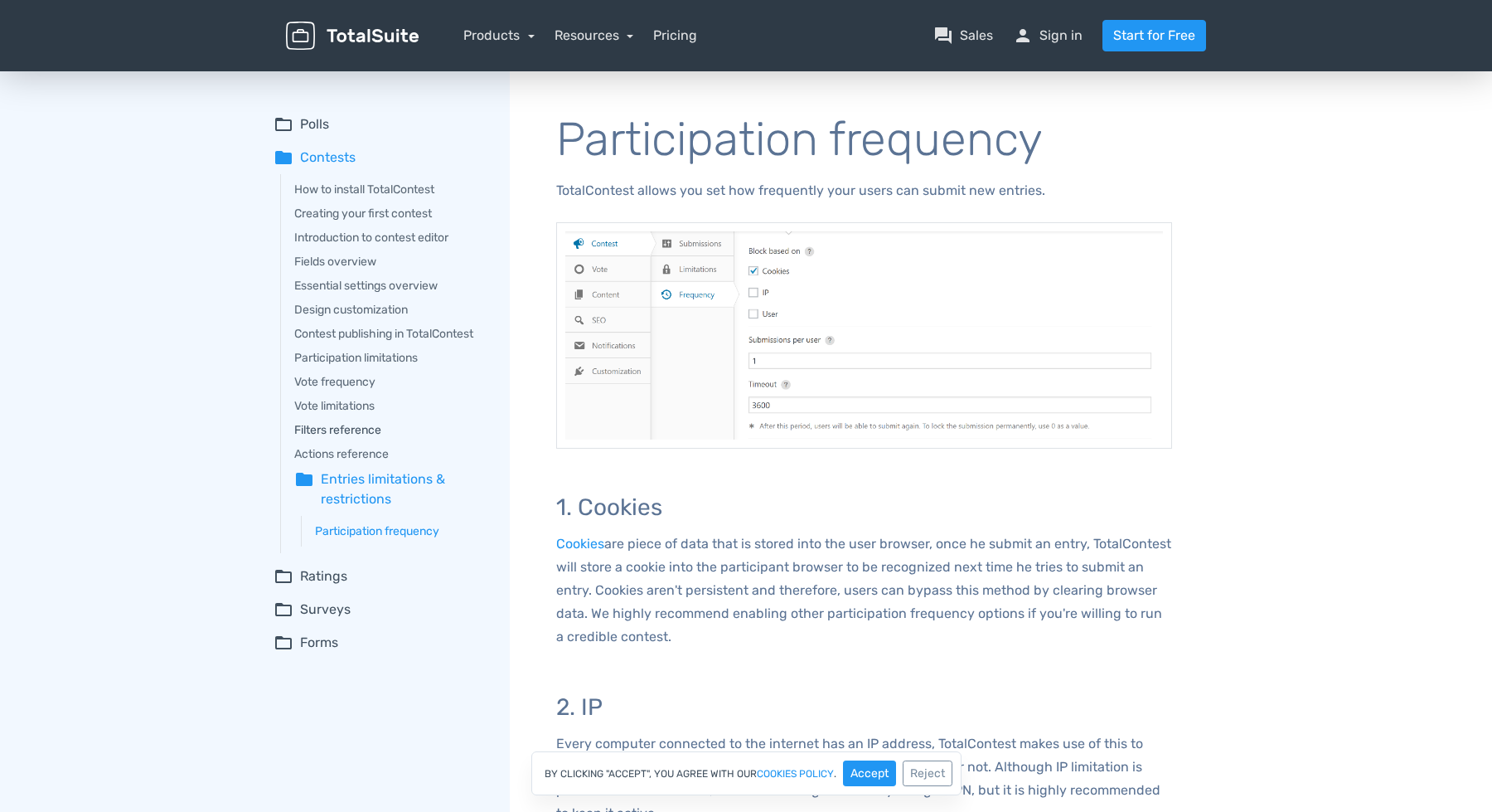
click at [373, 431] on link "Filters reference" at bounding box center [390, 430] width 192 height 17
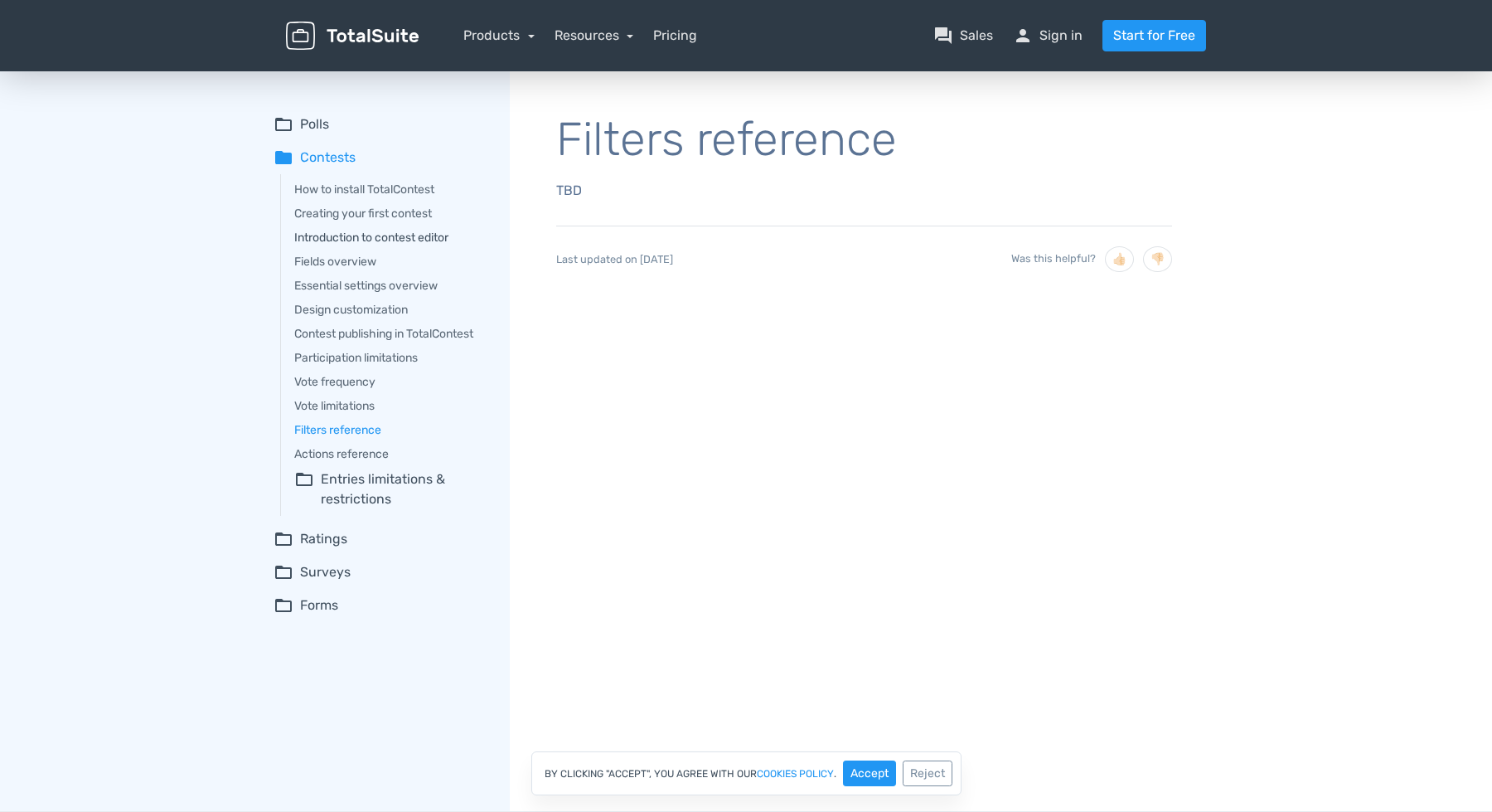
click at [376, 240] on link "Introduction to contest editor" at bounding box center [390, 237] width 192 height 17
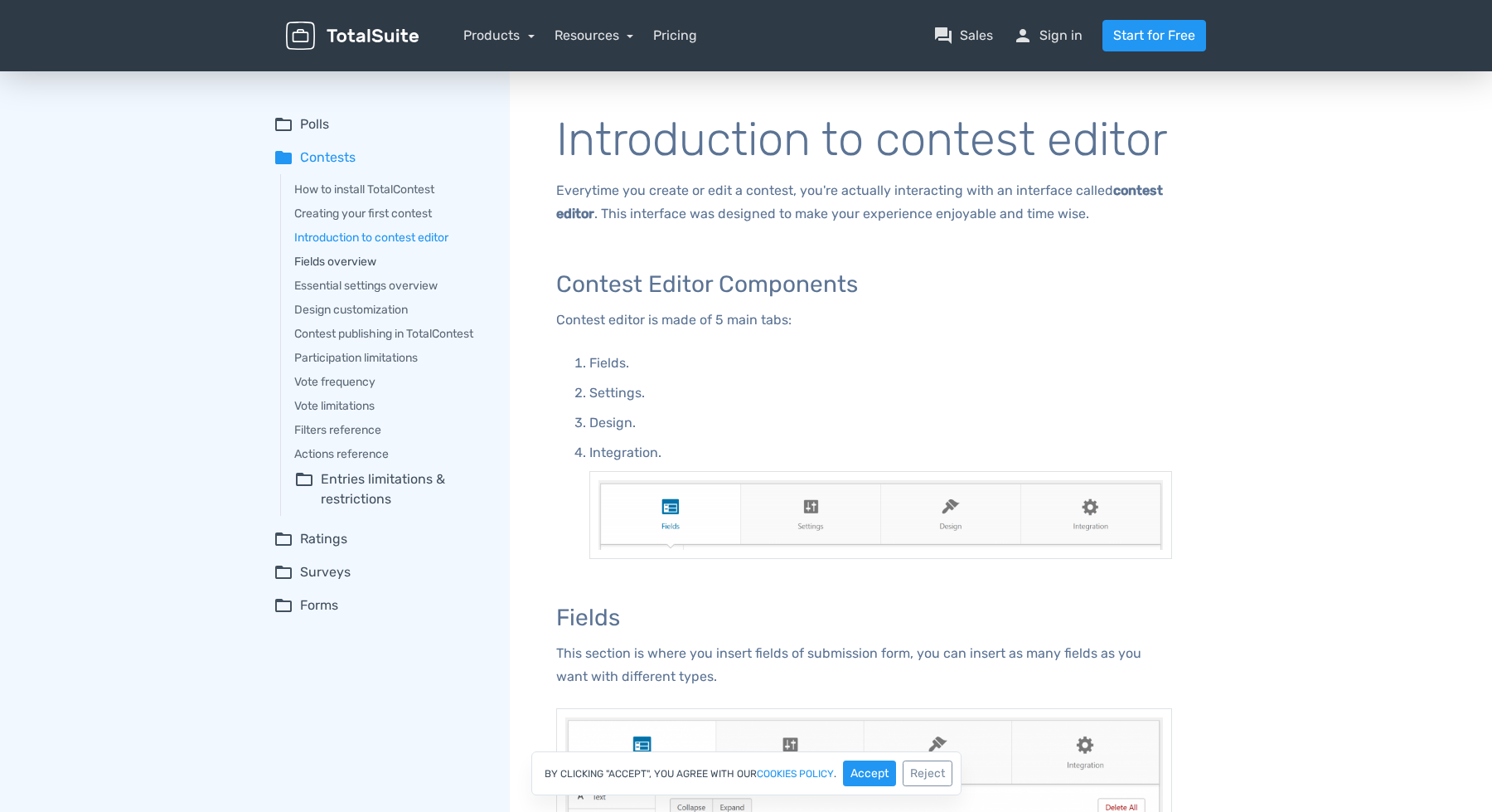
click at [337, 257] on link "Fields overview" at bounding box center [390, 261] width 192 height 17
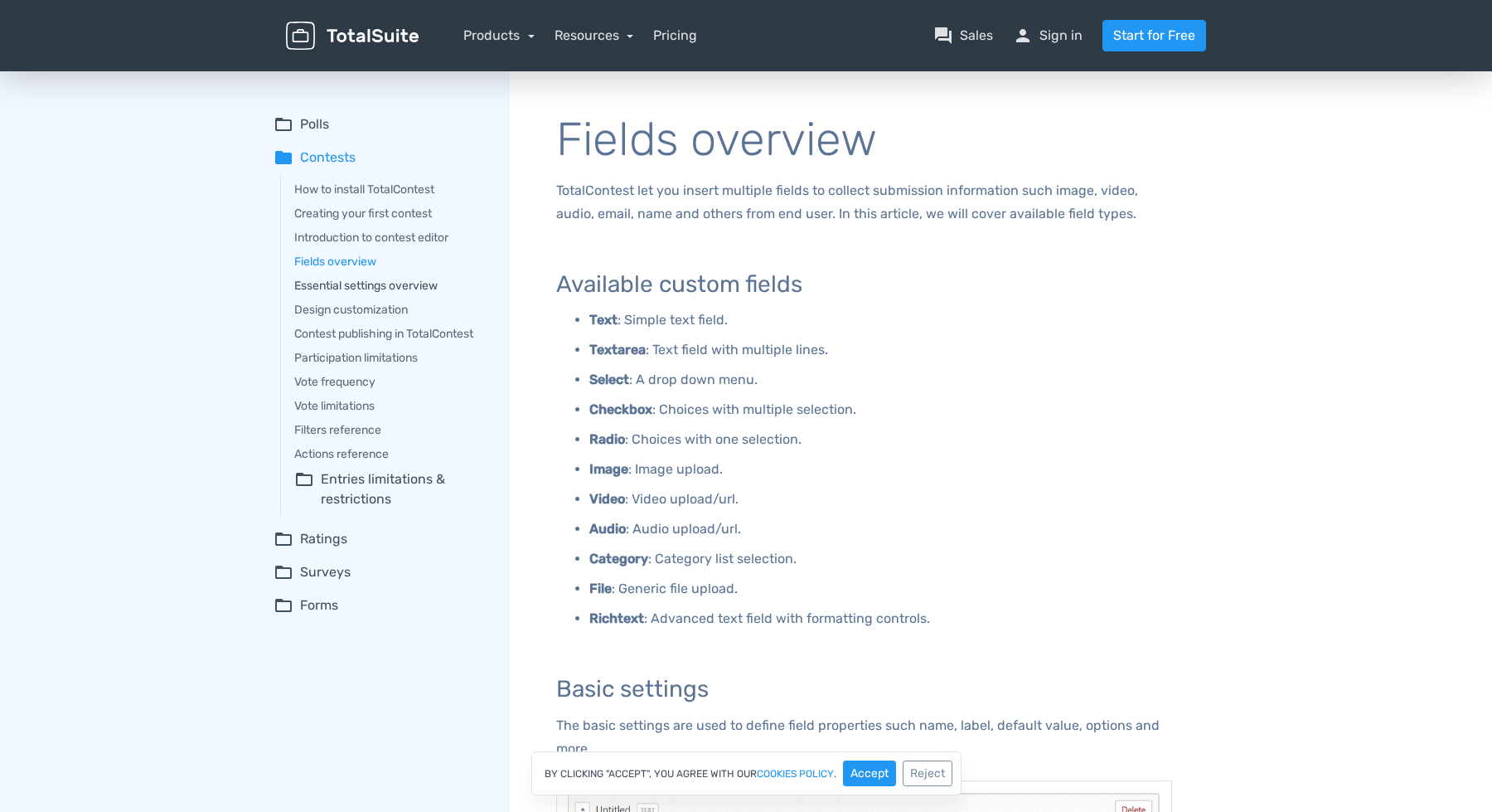
click at [327, 283] on link "Essential settings overview" at bounding box center [390, 286] width 192 height 17
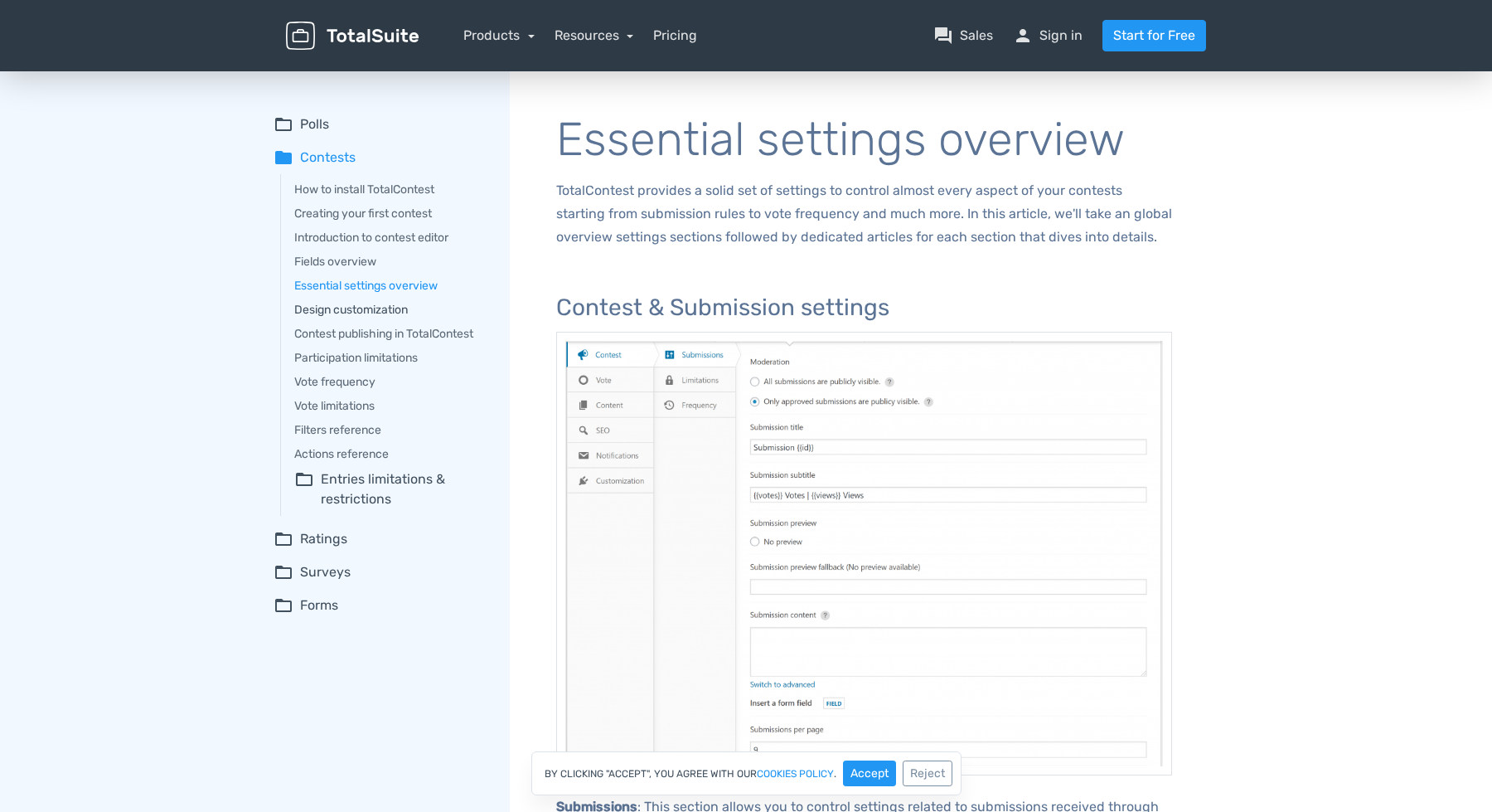
click at [316, 316] on link "Design customization" at bounding box center [390, 310] width 192 height 17
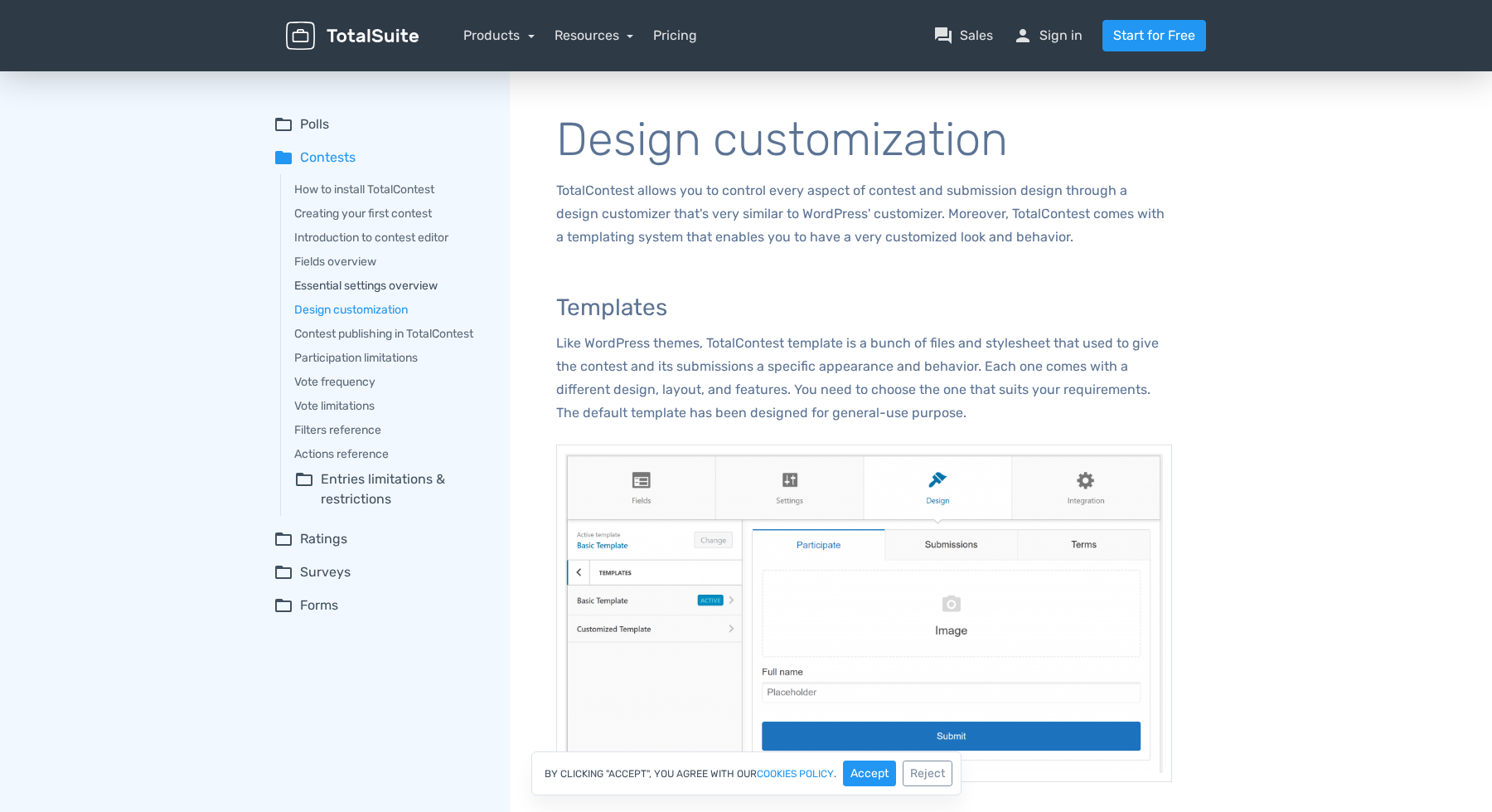
click at [343, 286] on link "Essential settings overview" at bounding box center [390, 286] width 192 height 17
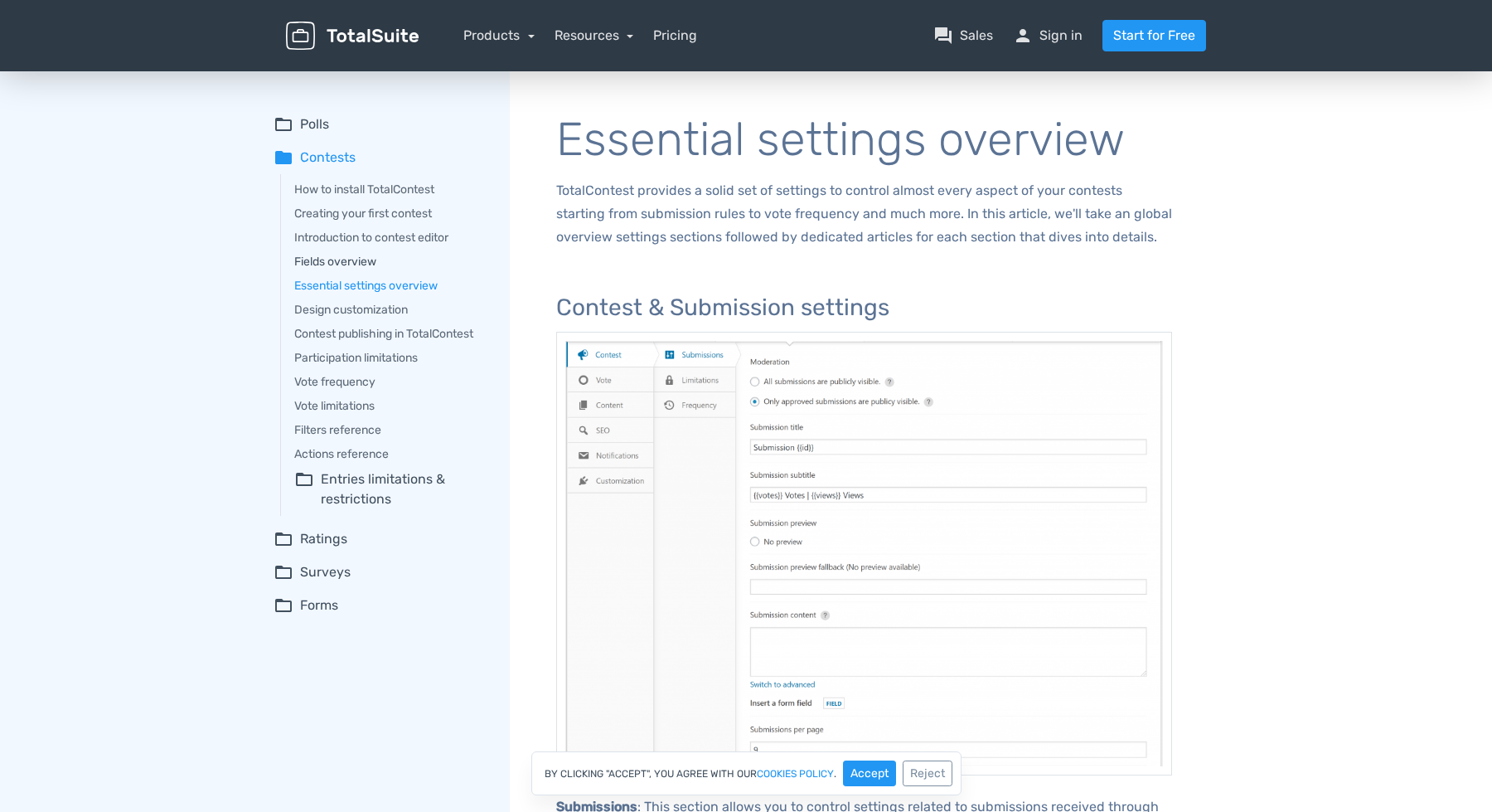
click at [342, 261] on link "Fields overview" at bounding box center [390, 261] width 192 height 17
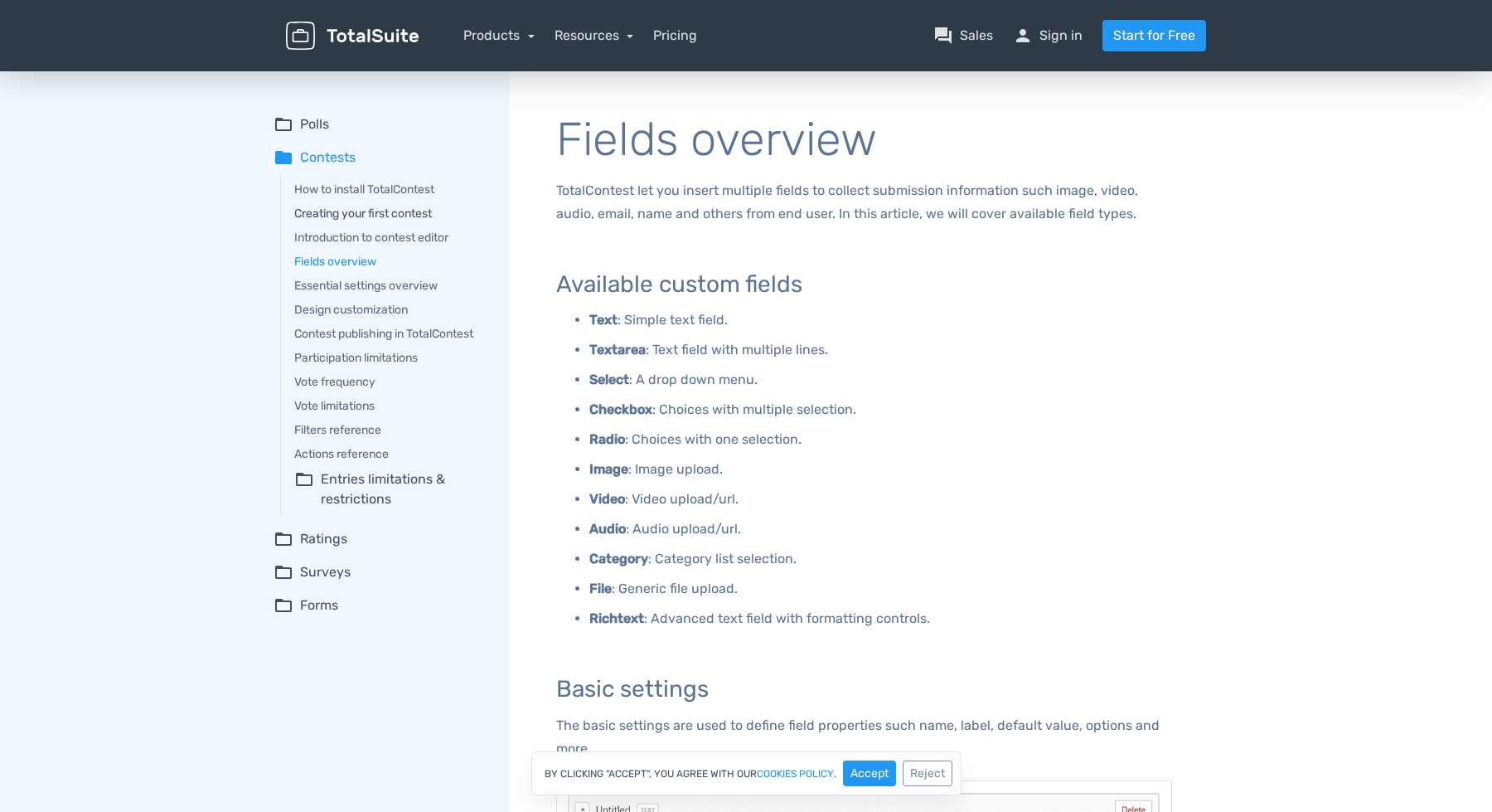
click at [368, 214] on link "Creating your first contest" at bounding box center [390, 214] width 192 height 17
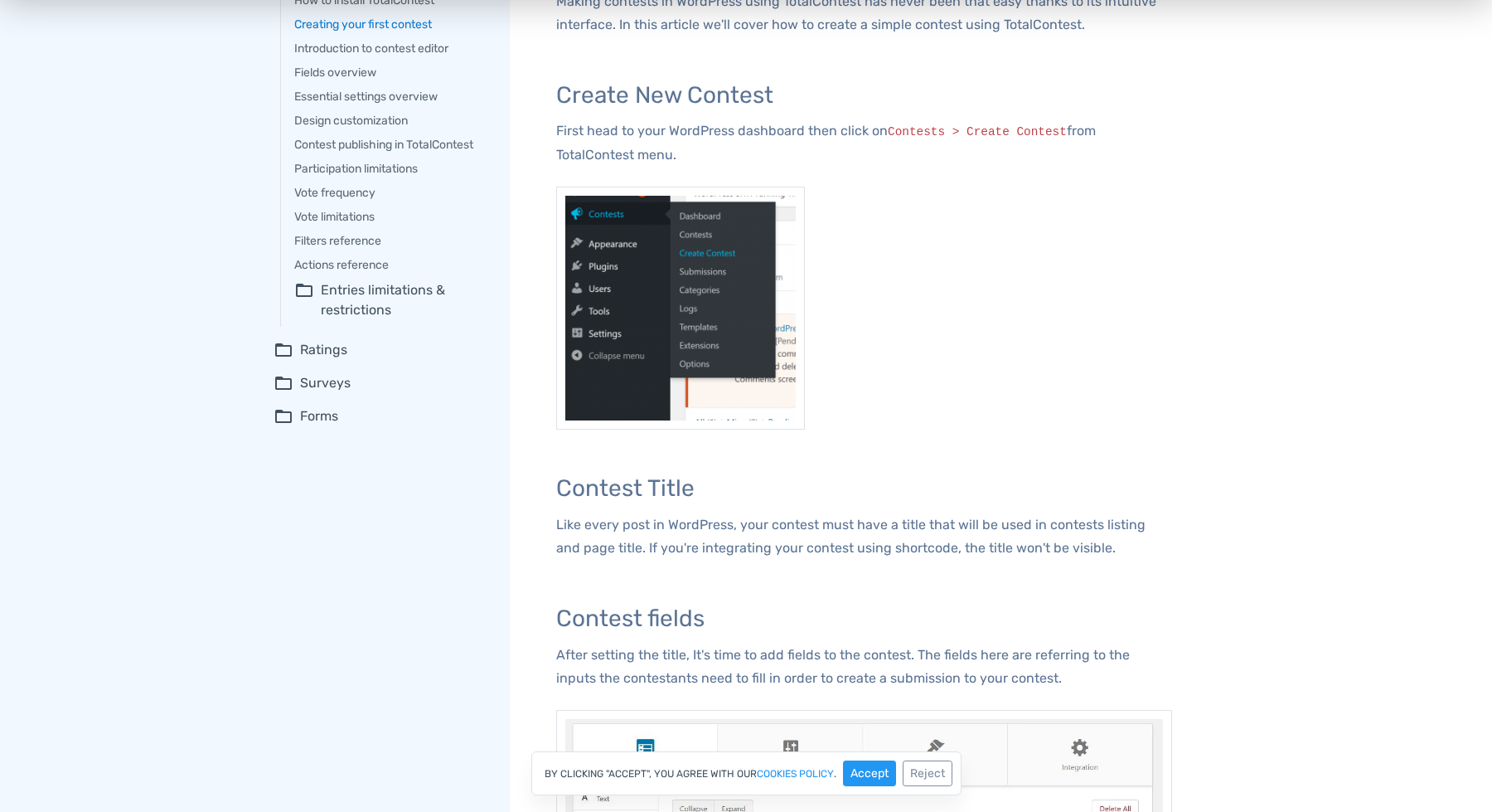
scroll to position [15, 0]
